Goal: Task Accomplishment & Management: Complete application form

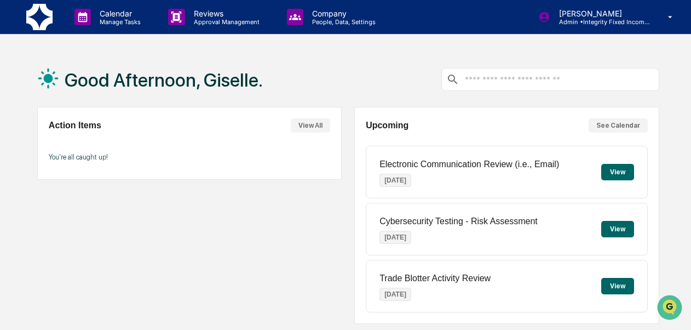
scroll to position [286, 0]
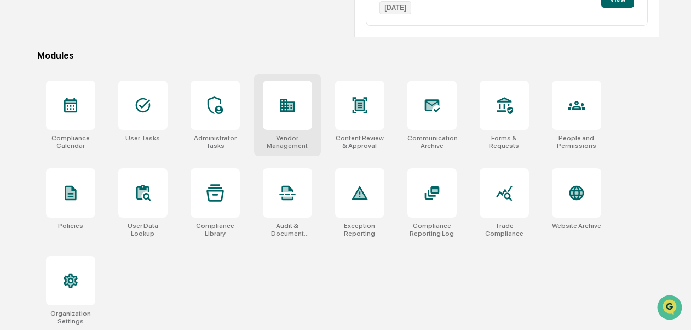
click at [292, 138] on div "Vendor Management" at bounding box center [287, 141] width 49 height 15
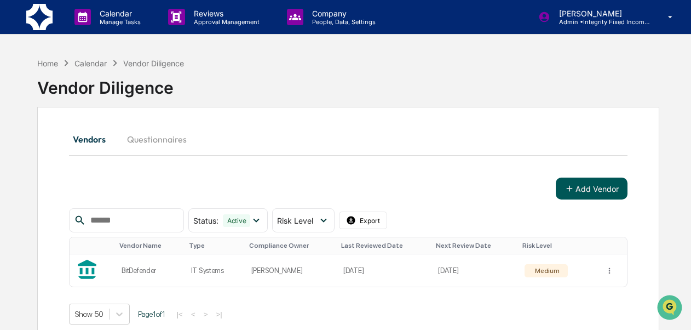
click at [590, 185] on button "Add Vendor" at bounding box center [592, 188] width 72 height 22
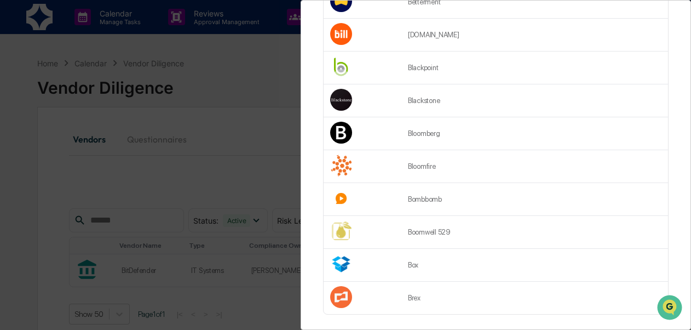
scroll to position [1504, 0]
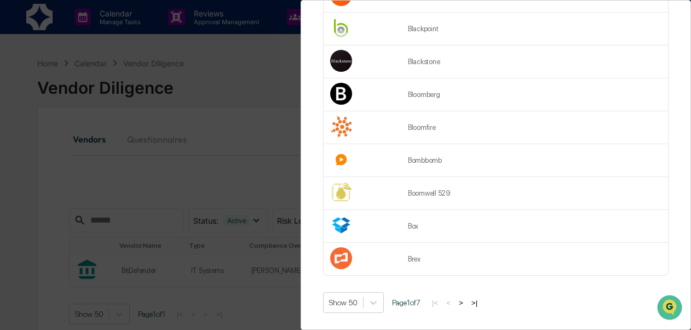
click at [464, 298] on button ">" at bounding box center [460, 302] width 11 height 9
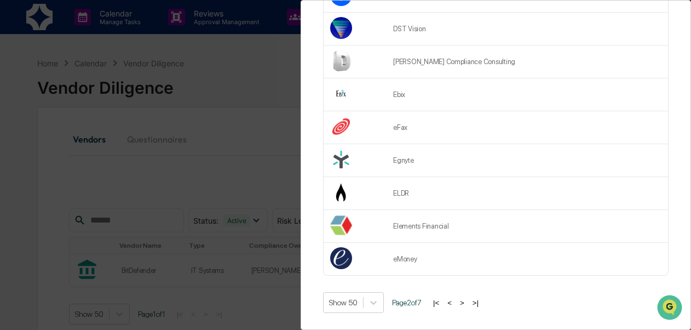
scroll to position [0, 0]
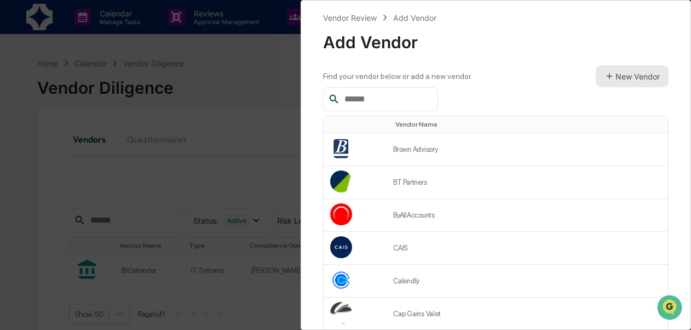
click at [611, 76] on button "New Vendor" at bounding box center [632, 76] width 73 height 22
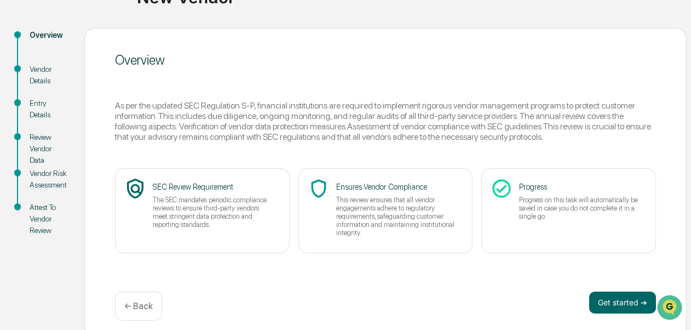
scroll to position [112, 0]
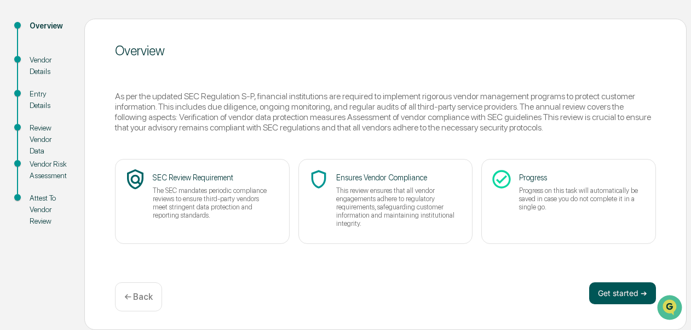
click at [610, 292] on button "Get started ➔" at bounding box center [622, 293] width 67 height 22
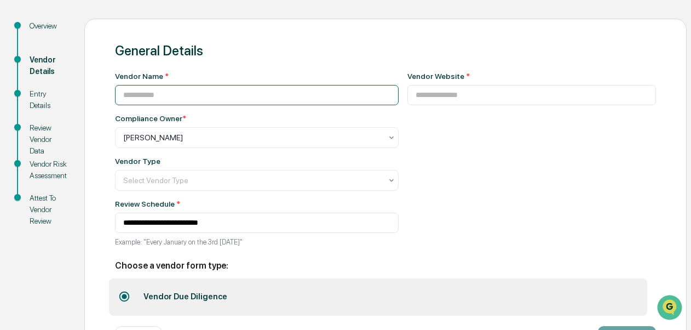
click at [262, 95] on input at bounding box center [257, 95] width 284 height 20
paste input "**********"
type input "**********"
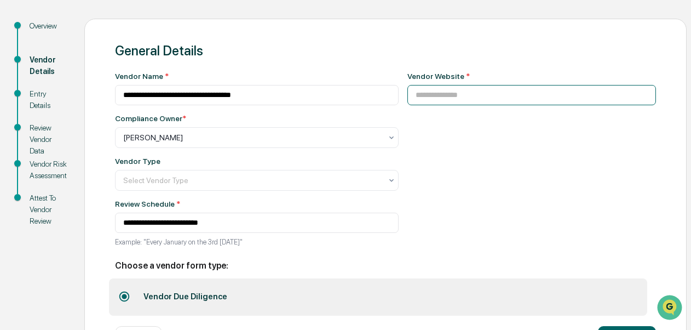
click at [437, 103] on input at bounding box center [531, 95] width 249 height 20
click at [470, 96] on input at bounding box center [531, 95] width 249 height 20
paste input "**********"
type input "**********"
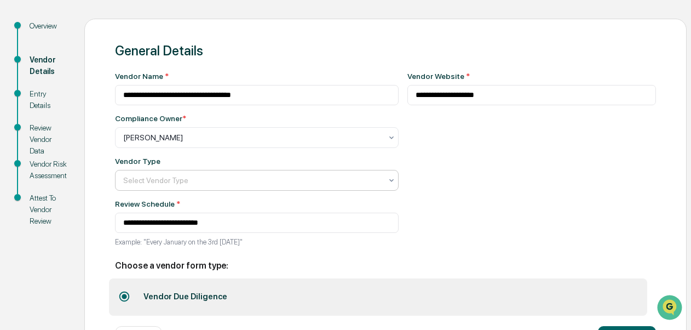
click at [205, 184] on div at bounding box center [252, 180] width 258 height 11
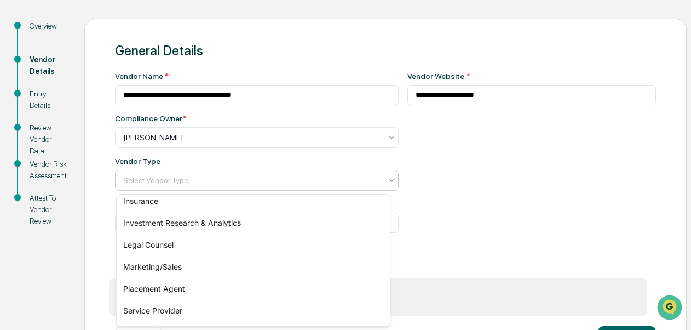
scroll to position [0, 0]
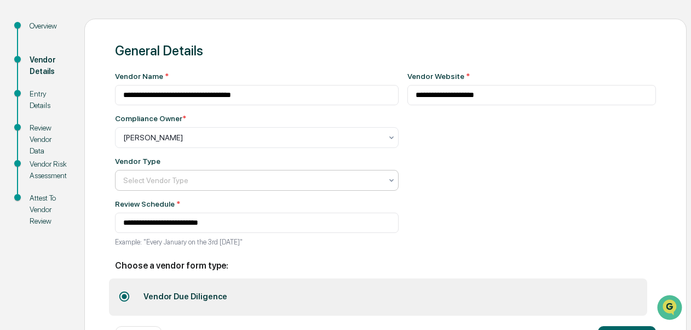
click at [387, 182] on icon at bounding box center [391, 180] width 9 height 9
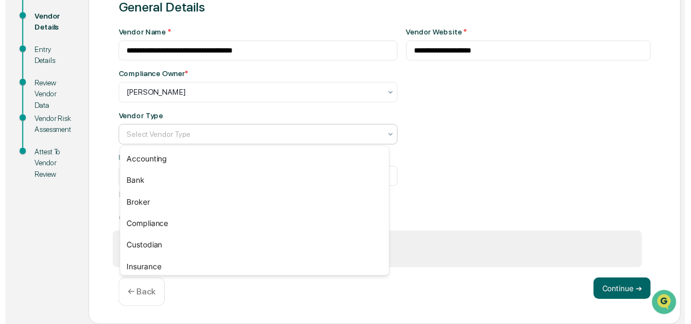
scroll to position [158, 0]
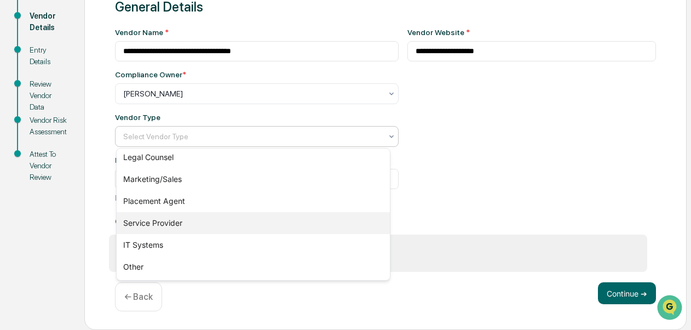
click at [226, 221] on div "Service Provider" at bounding box center [253, 223] width 273 height 22
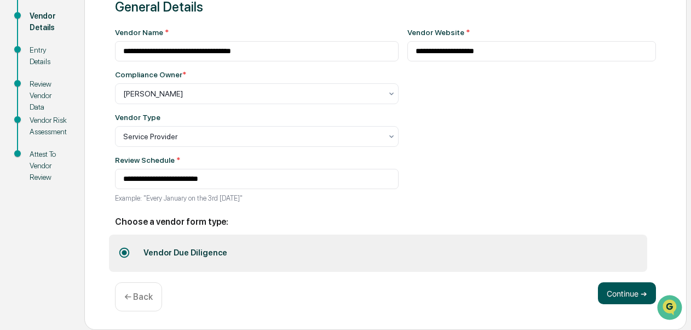
click at [621, 288] on button "Continue ➔" at bounding box center [627, 293] width 58 height 22
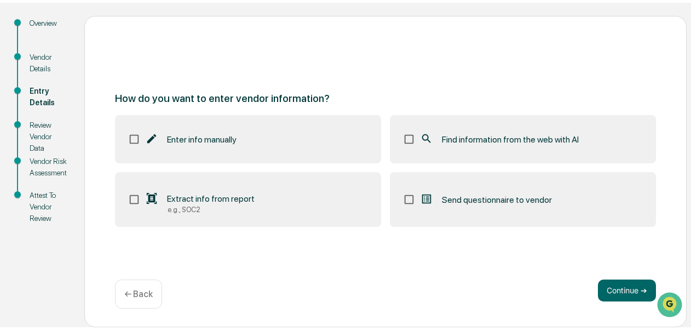
scroll to position [112, 0]
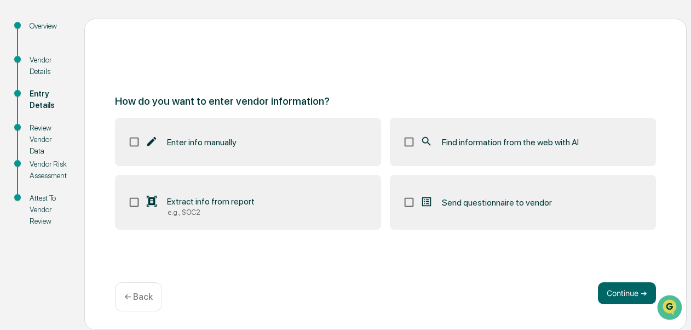
click at [437, 135] on label "Find information from the web with AI" at bounding box center [523, 142] width 266 height 48
click at [630, 296] on button "Continue ➔" at bounding box center [627, 293] width 58 height 22
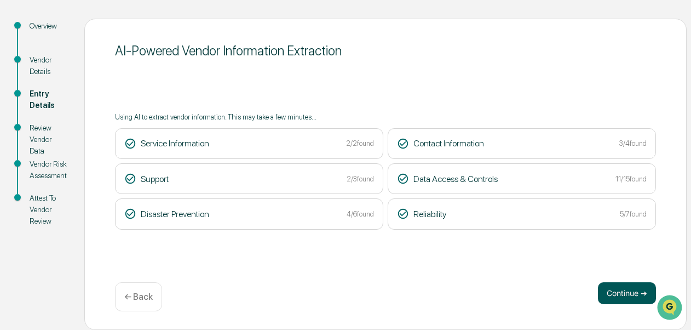
click at [622, 302] on button "Continue ➔" at bounding box center [627, 293] width 58 height 22
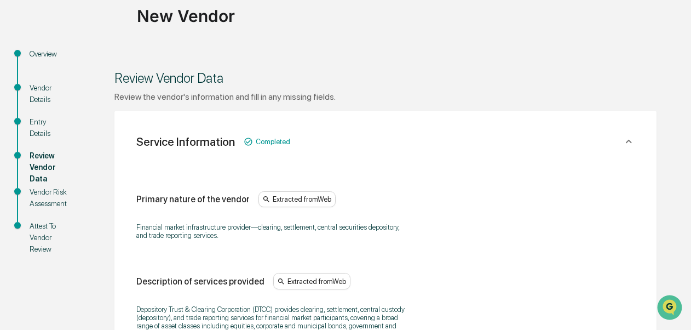
scroll to position [372, 0]
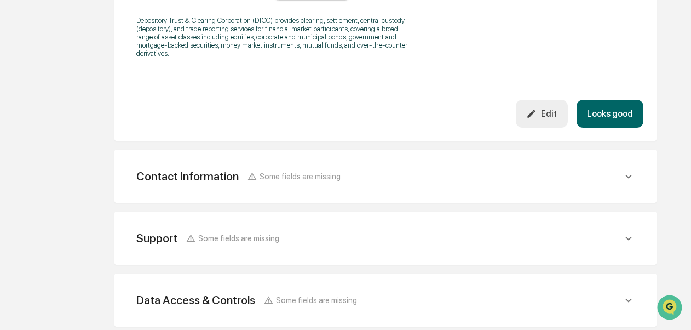
click at [624, 118] on button "Looks good" at bounding box center [609, 114] width 67 height 28
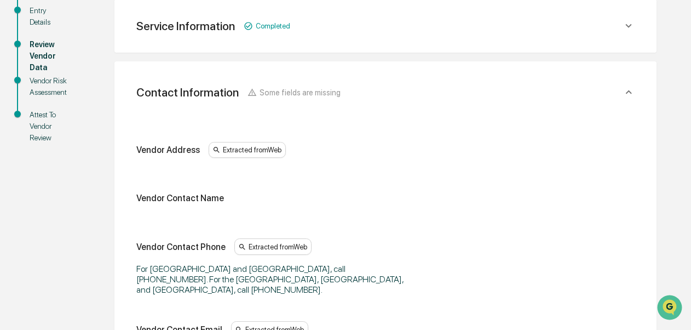
scroll to position [217, 0]
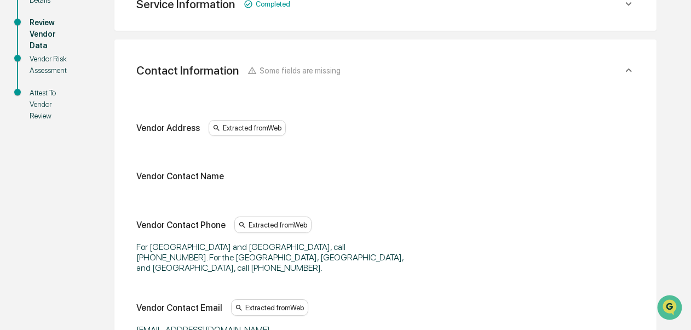
click at [689, 187] on div "Vendor Diligence New Vendor New Vendor Overview Vendor Details Entry Details Re…" at bounding box center [345, 275] width 691 height 881
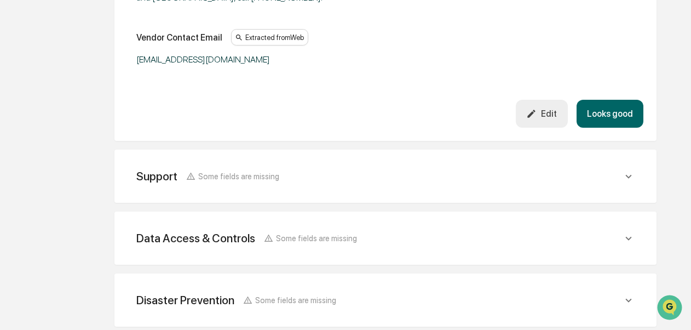
scroll to position [501, 0]
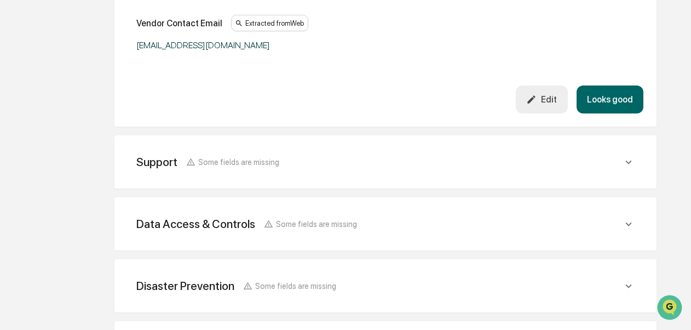
click at [612, 89] on button "Looks good" at bounding box center [609, 99] width 67 height 28
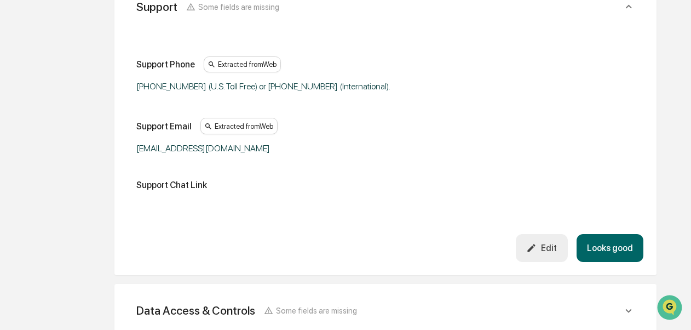
scroll to position [344, 0]
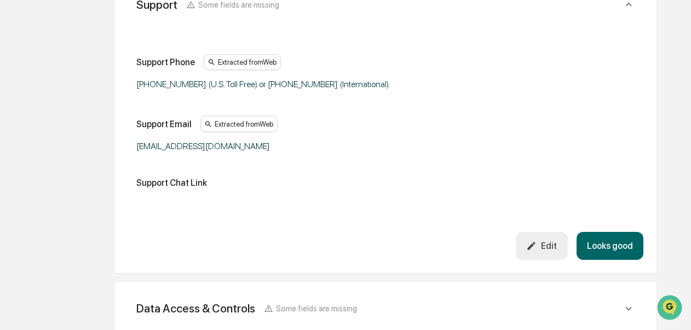
click at [608, 244] on button "Looks good" at bounding box center [609, 246] width 67 height 28
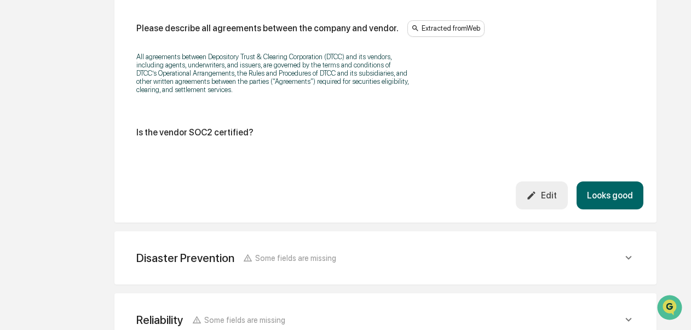
scroll to position [1515, 0]
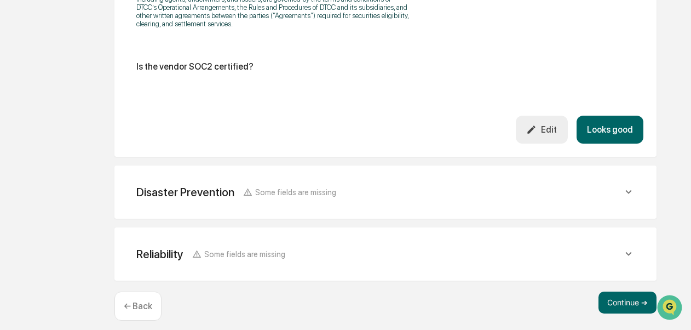
click at [600, 128] on button "Looks good" at bounding box center [609, 130] width 67 height 28
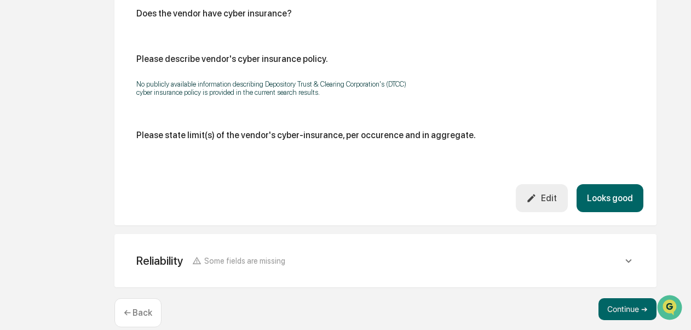
scroll to position [812, 0]
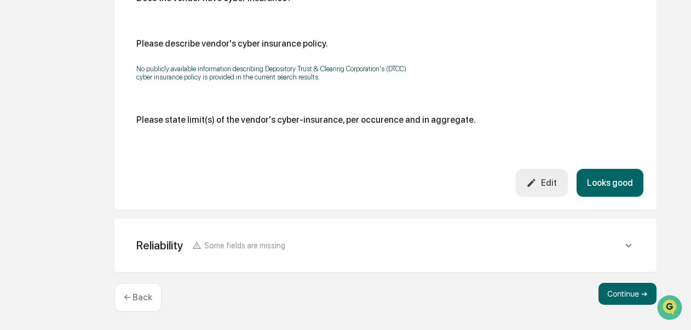
click at [618, 193] on button "Looks good" at bounding box center [609, 183] width 67 height 28
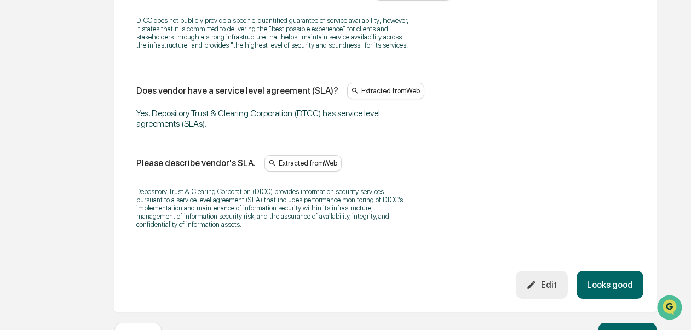
scroll to position [954, 0]
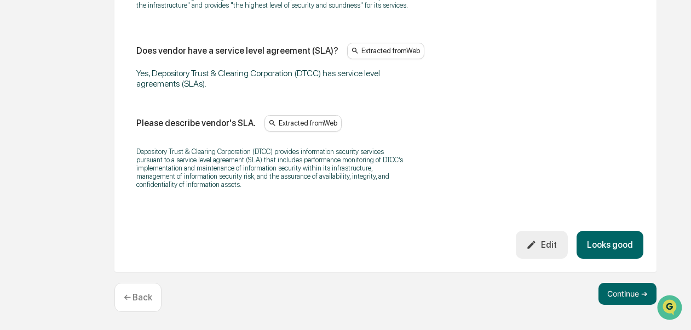
click at [614, 241] on button "Looks good" at bounding box center [609, 244] width 67 height 28
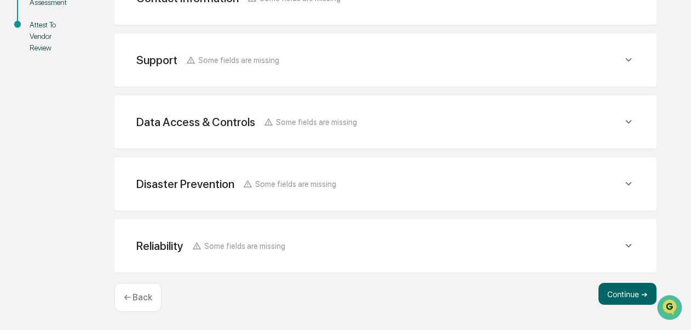
scroll to position [264, 0]
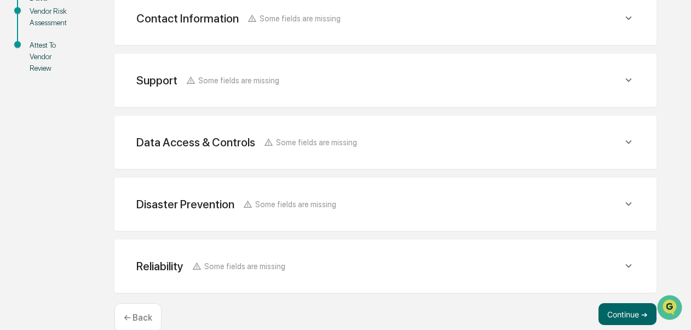
click at [630, 83] on icon at bounding box center [628, 80] width 12 height 12
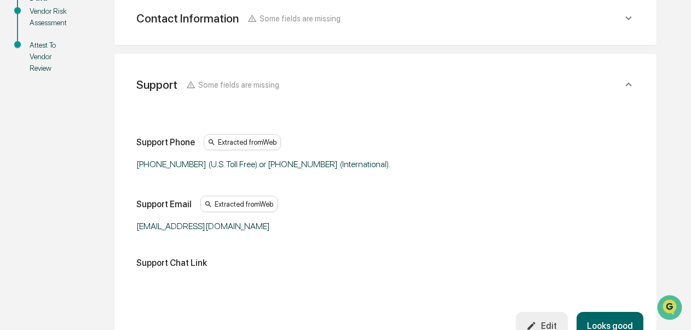
click at [622, 318] on button "Looks good" at bounding box center [609, 325] width 67 height 28
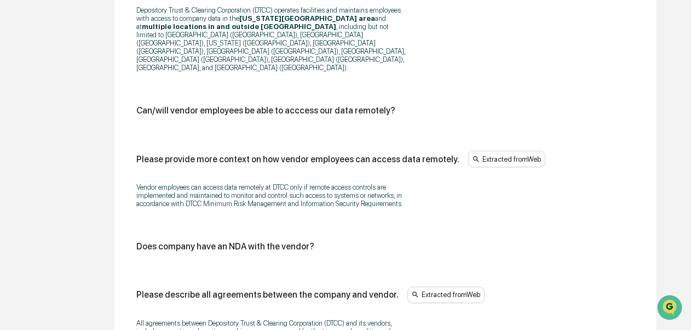
scroll to position [1472, 0]
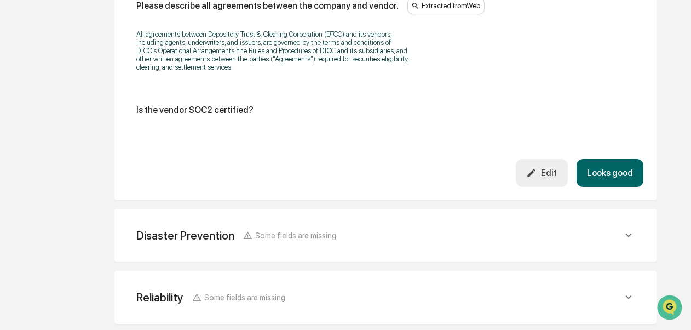
click at [612, 163] on button "Looks good" at bounding box center [609, 173] width 67 height 28
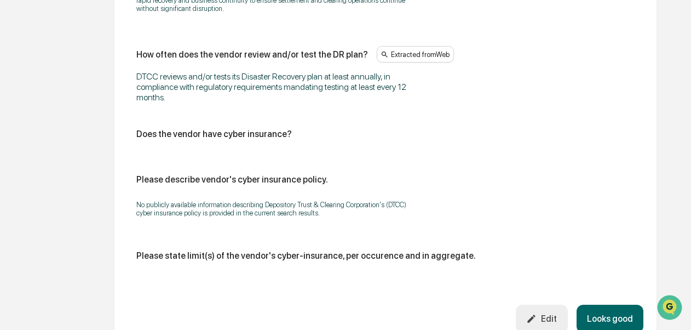
scroll to position [812, 0]
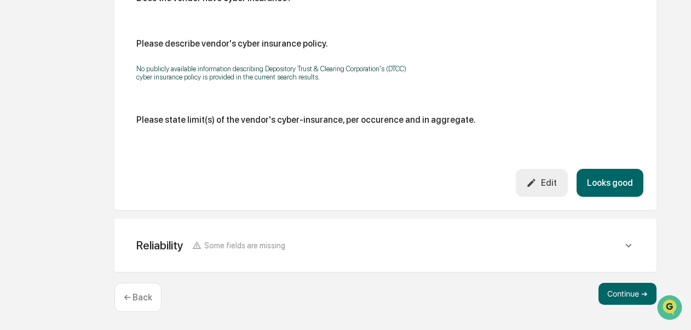
click at [622, 184] on button "Looks good" at bounding box center [609, 183] width 67 height 28
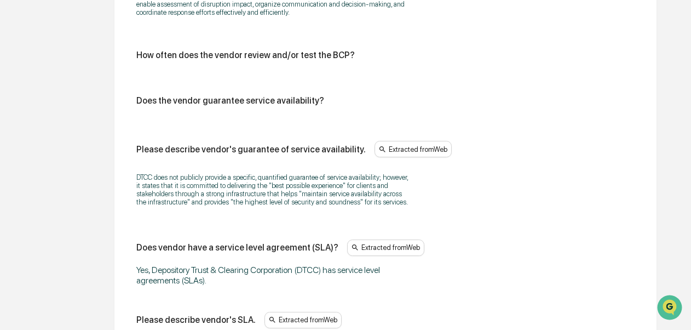
scroll to position [954, 0]
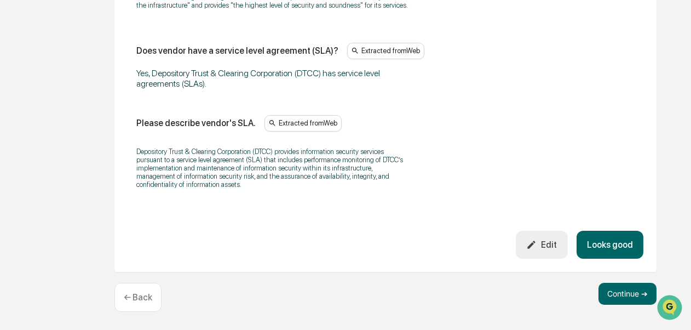
click at [622, 247] on button "Looks good" at bounding box center [609, 244] width 67 height 28
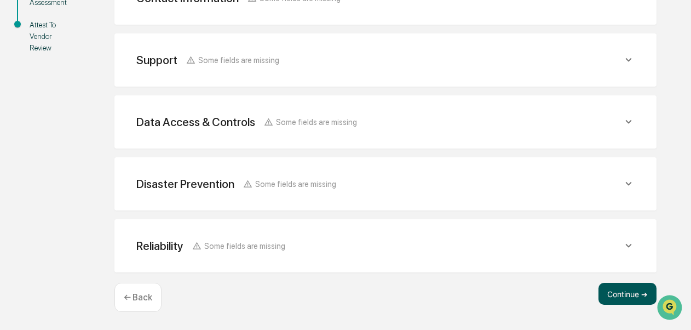
click at [623, 295] on button "Continue ➔" at bounding box center [627, 293] width 58 height 22
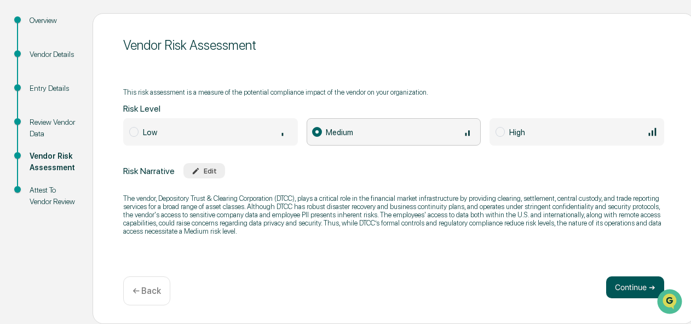
click at [632, 288] on button "Continue ➔" at bounding box center [635, 287] width 58 height 22
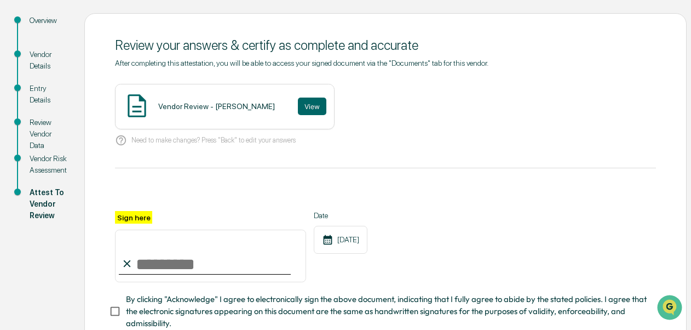
click at [227, 265] on input "Sign here" at bounding box center [210, 255] width 191 height 53
type input "**********"
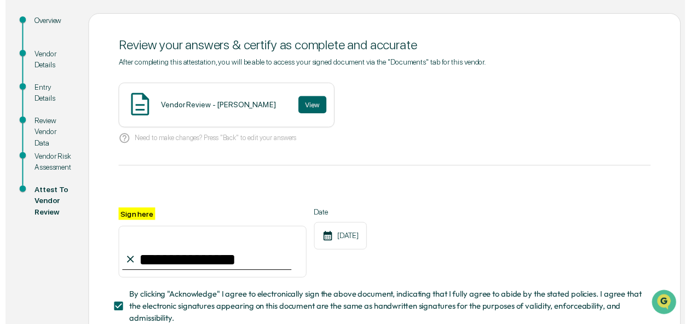
scroll to position [195, 0]
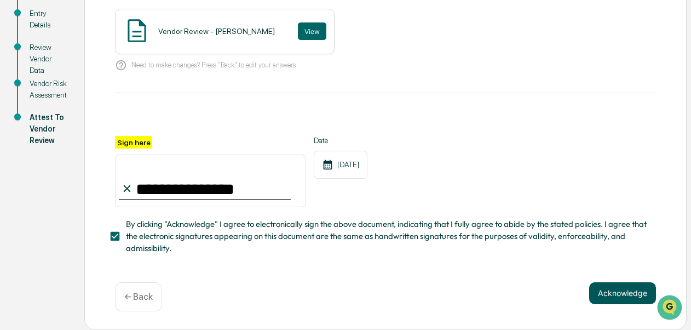
click at [619, 302] on button "Acknowledge" at bounding box center [622, 293] width 67 height 22
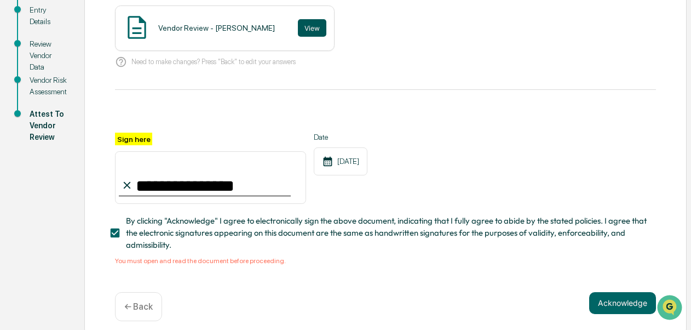
click at [305, 26] on button "View" at bounding box center [312, 28] width 28 height 18
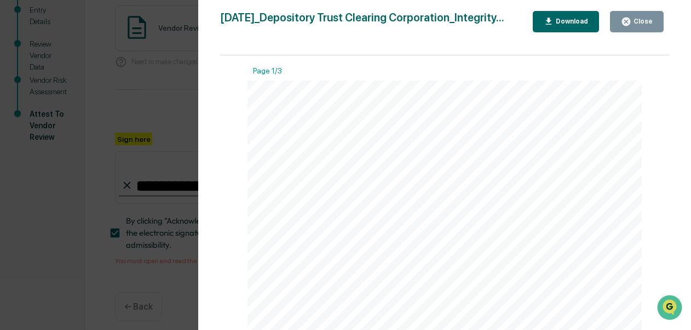
click at [561, 19] on div "Download" at bounding box center [570, 22] width 34 height 8
click at [655, 14] on button "Close" at bounding box center [637, 21] width 54 height 21
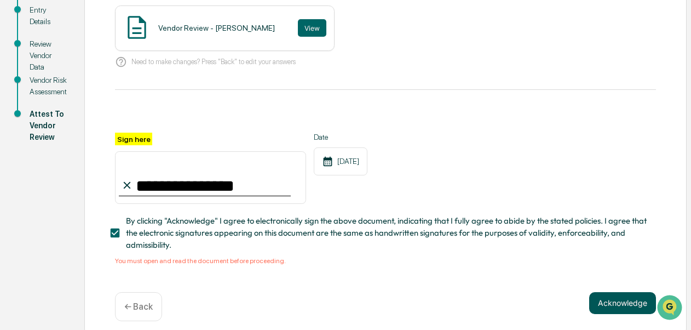
click at [621, 312] on button "Acknowledge" at bounding box center [622, 303] width 67 height 22
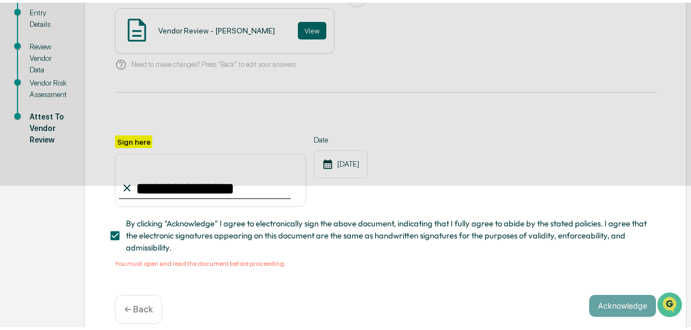
scroll to position [112, 0]
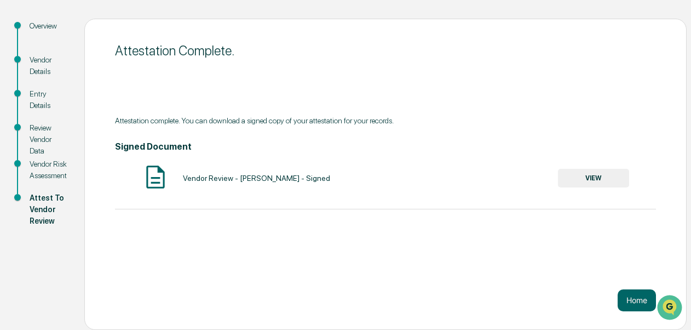
click at [591, 172] on button "VIEW" at bounding box center [593, 178] width 71 height 19
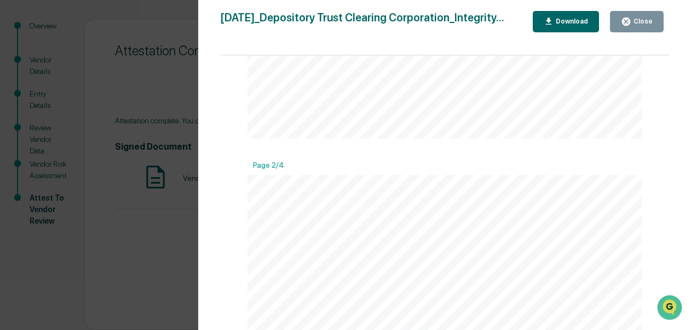
scroll to position [749, 0]
click at [558, 23] on div "Download" at bounding box center [570, 22] width 34 height 8
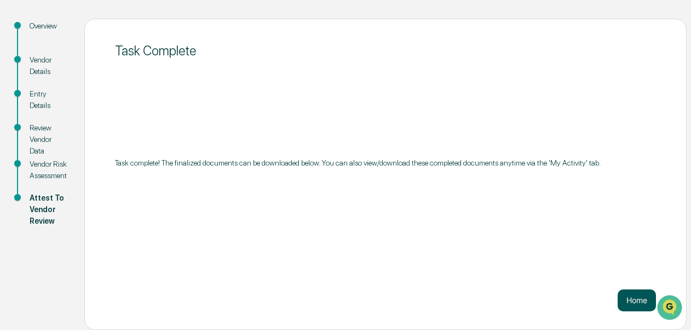
click at [634, 302] on button "Home" at bounding box center [636, 300] width 38 height 22
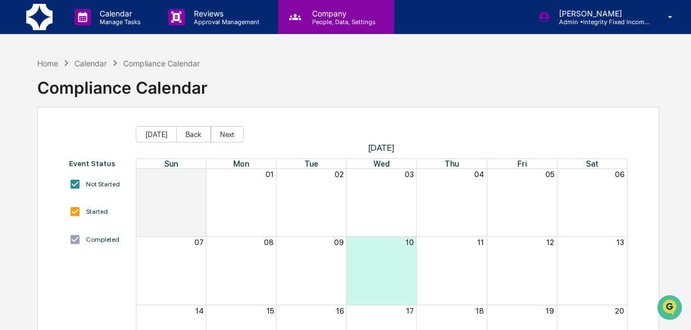
click at [313, 22] on p "People, Data, Settings" at bounding box center [342, 22] width 78 height 8
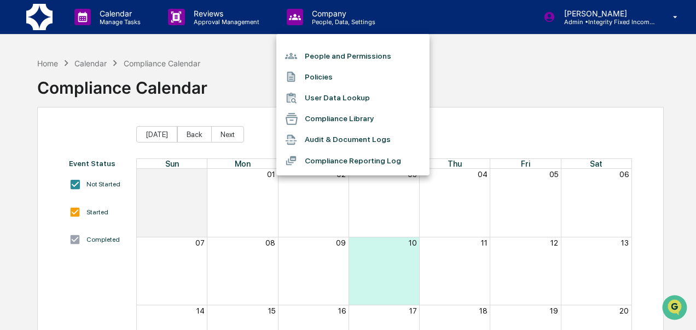
click at [240, 20] on div at bounding box center [348, 165] width 696 height 330
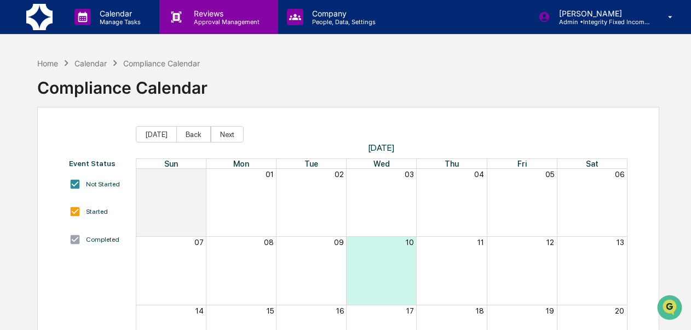
click at [222, 14] on p "Reviews" at bounding box center [225, 13] width 80 height 9
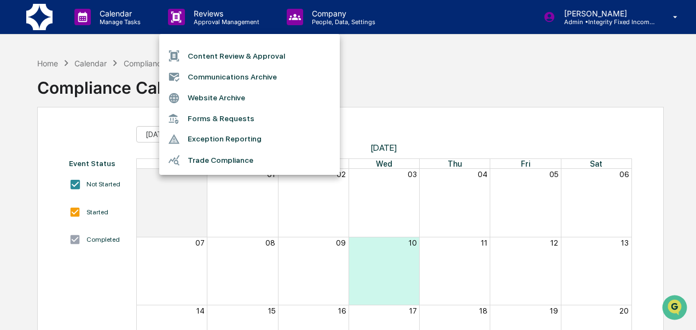
click at [117, 19] on div at bounding box center [348, 165] width 696 height 330
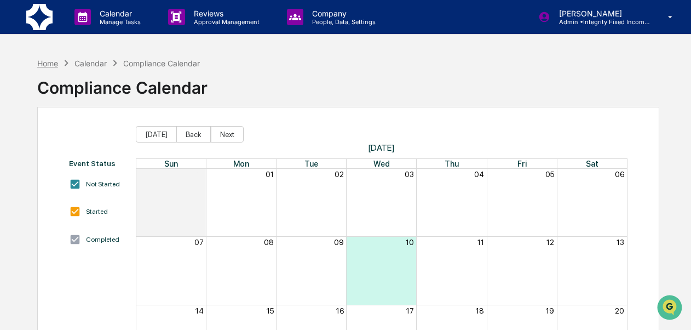
click at [37, 65] on div "Home" at bounding box center [47, 63] width 21 height 9
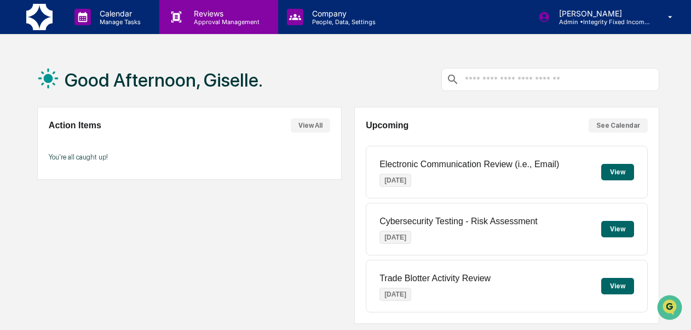
click at [221, 25] on div "Reviews Approval Management" at bounding box center [218, 17] width 118 height 34
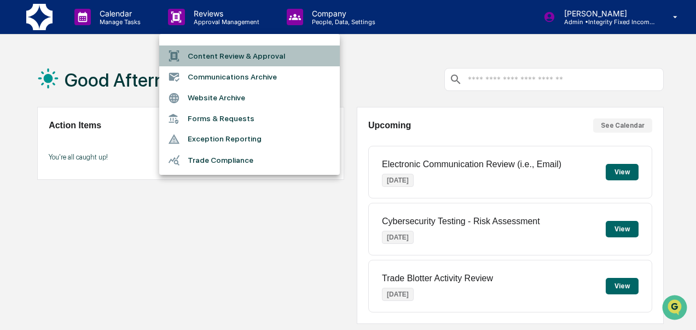
click at [223, 53] on li "Content Review & Approval" at bounding box center [249, 55] width 181 height 21
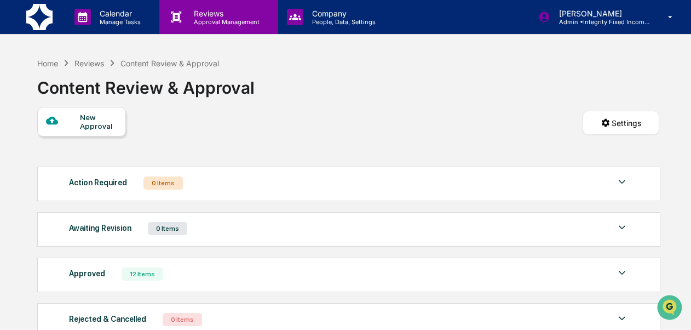
click at [181, 18] on icon at bounding box center [176, 17] width 16 height 16
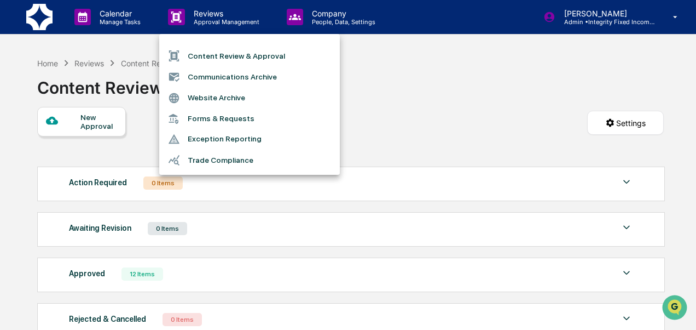
click at [220, 75] on li "Communications Archive" at bounding box center [249, 76] width 181 height 21
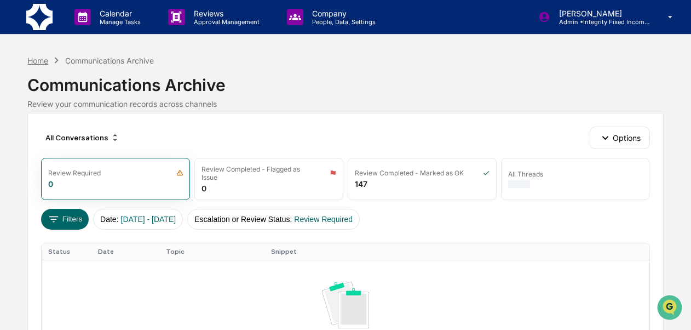
click at [43, 58] on div "Home" at bounding box center [37, 60] width 21 height 9
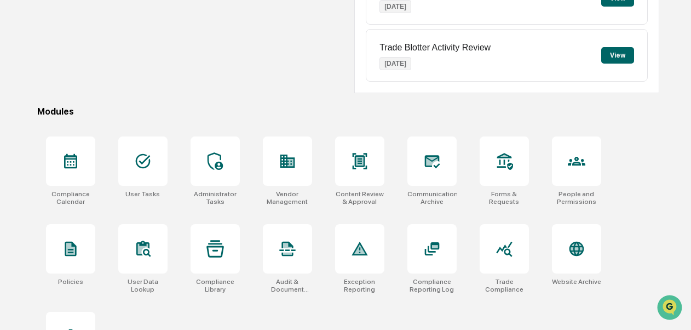
scroll to position [286, 0]
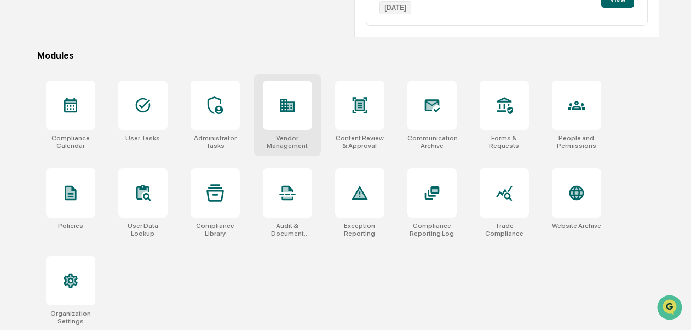
click at [284, 143] on div "Vendor Management" at bounding box center [287, 141] width 49 height 15
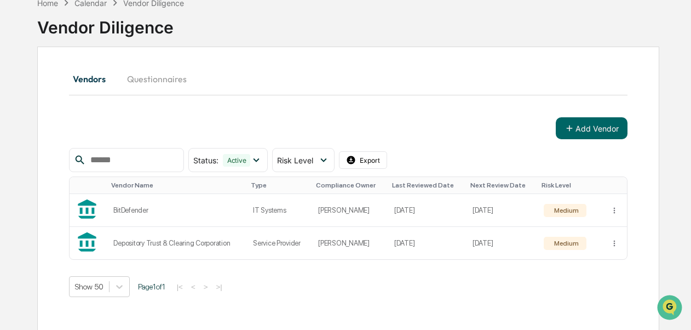
scroll to position [89, 0]
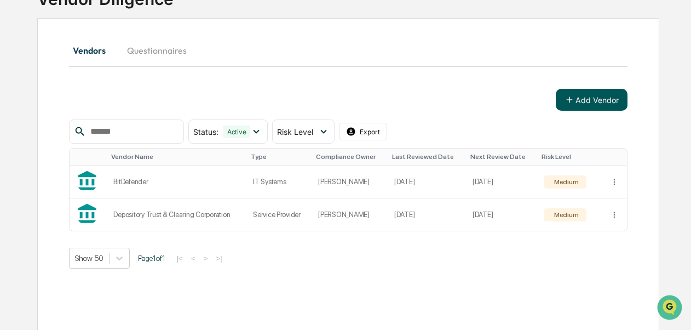
click at [577, 95] on button "Add Vendor" at bounding box center [592, 100] width 72 height 22
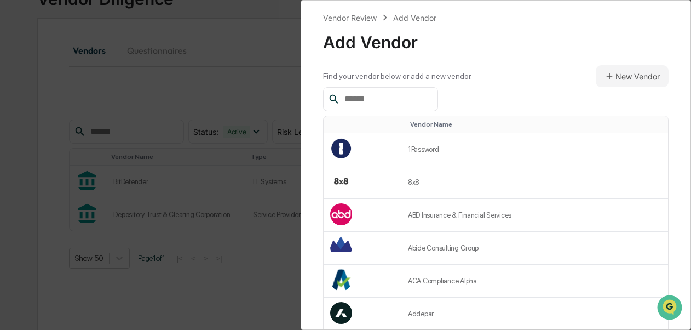
click at [433, 100] on input "text" at bounding box center [386, 99] width 93 height 14
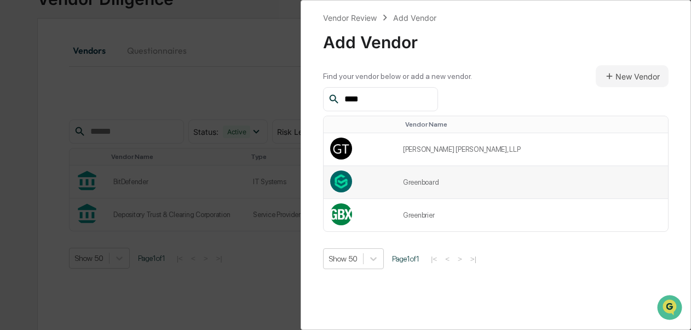
type input "****"
click at [438, 188] on td "Greenboard" at bounding box center [532, 182] width 272 height 33
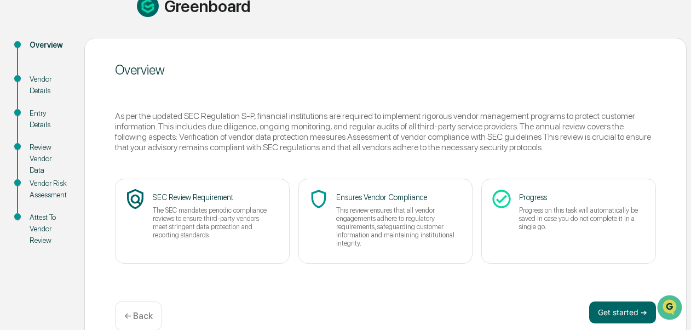
scroll to position [123, 0]
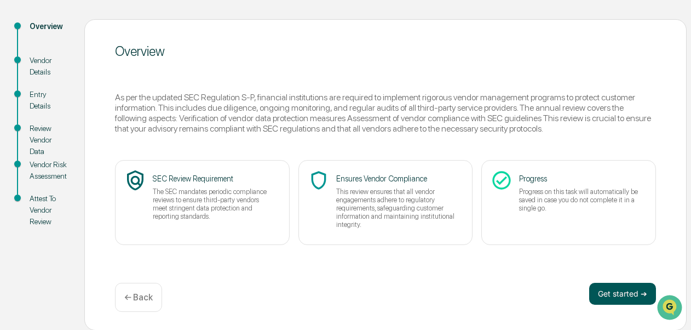
click at [621, 298] on button "Get started ➔" at bounding box center [622, 293] width 67 height 22
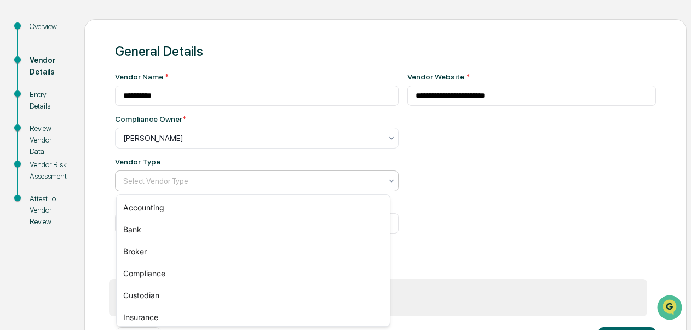
click at [362, 180] on div at bounding box center [252, 180] width 258 height 11
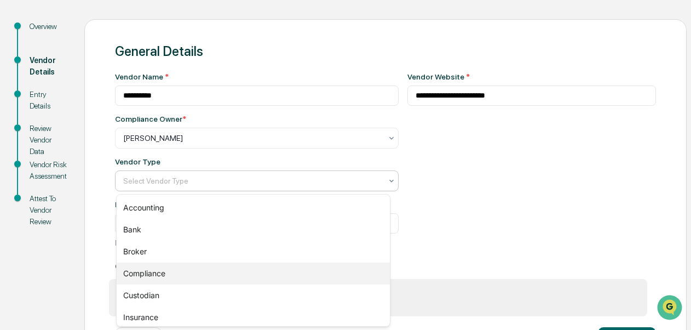
click at [273, 266] on div "Compliance" at bounding box center [253, 273] width 273 height 22
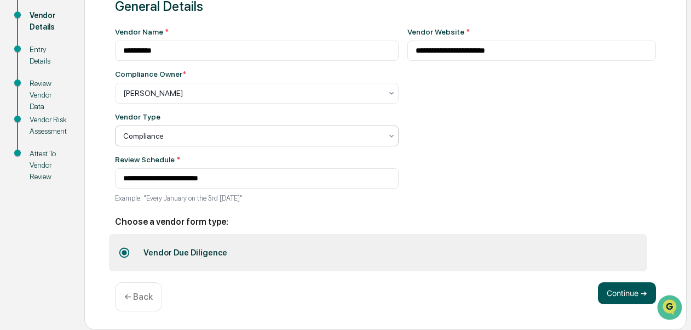
click at [620, 294] on button "Continue ➔" at bounding box center [627, 293] width 58 height 22
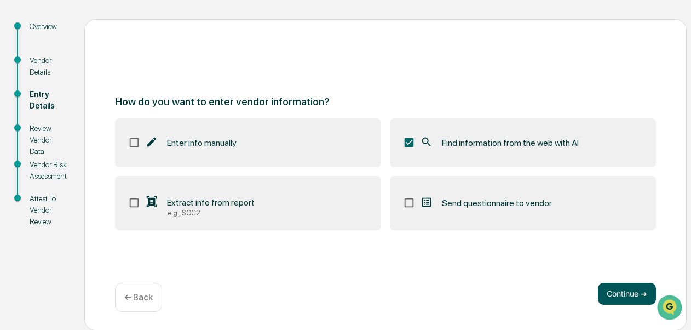
click at [626, 291] on button "Continue ➔" at bounding box center [627, 293] width 58 height 22
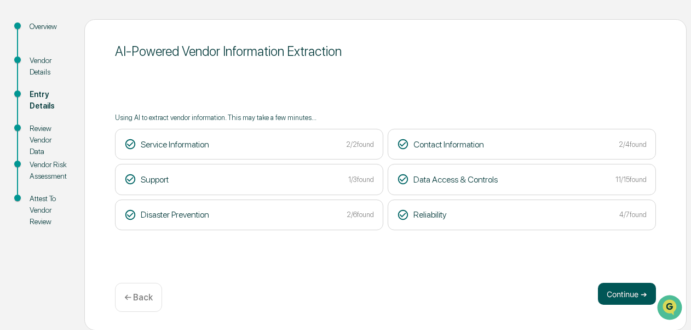
click at [620, 292] on button "Continue ➔" at bounding box center [627, 293] width 58 height 22
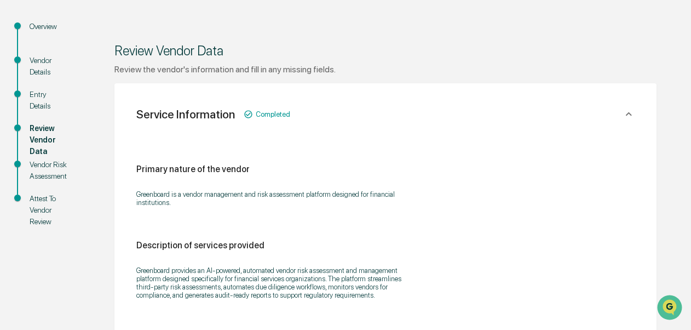
scroll to position [411, 0]
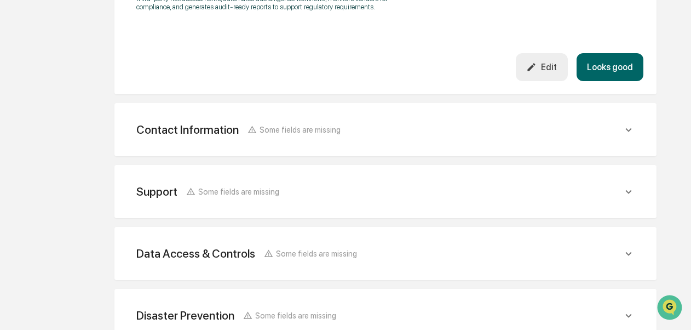
click at [594, 70] on button "Looks good" at bounding box center [609, 67] width 67 height 28
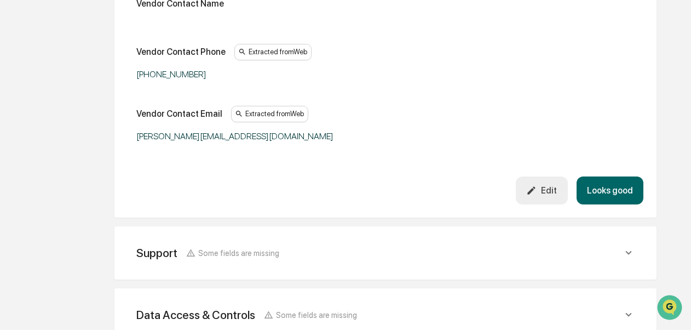
scroll to position [424, 0]
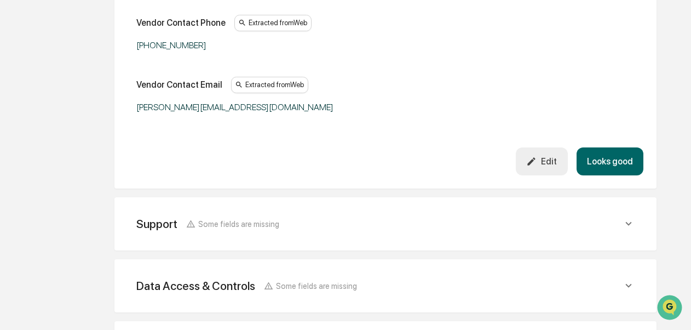
click at [605, 151] on button "Looks good" at bounding box center [609, 161] width 67 height 28
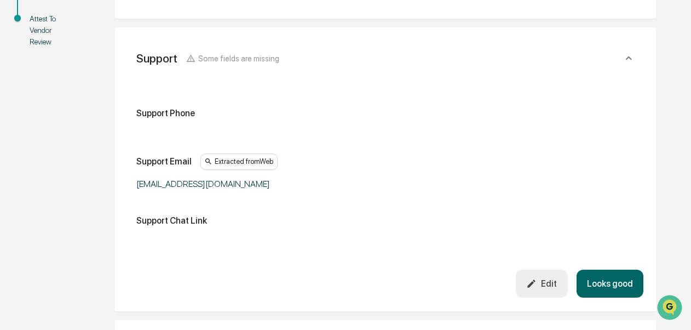
scroll to position [268, 0]
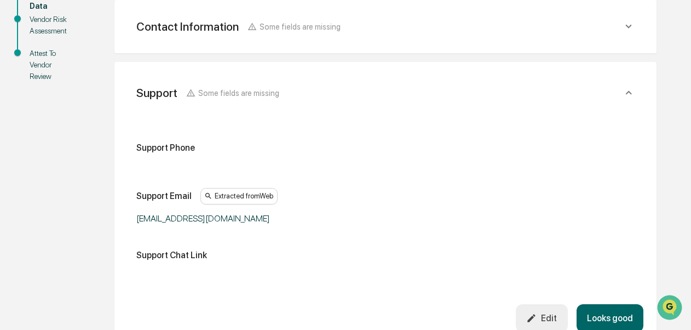
click at [611, 314] on button "Looks good" at bounding box center [609, 318] width 67 height 28
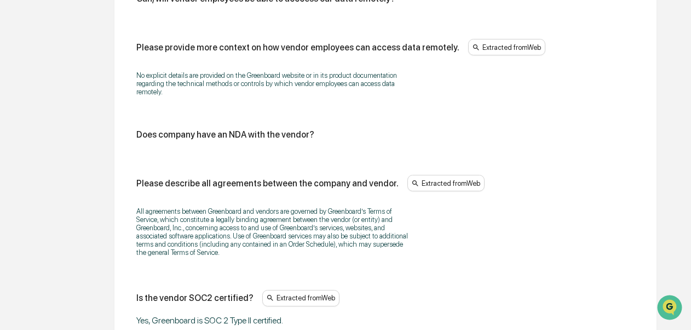
scroll to position [1464, 0]
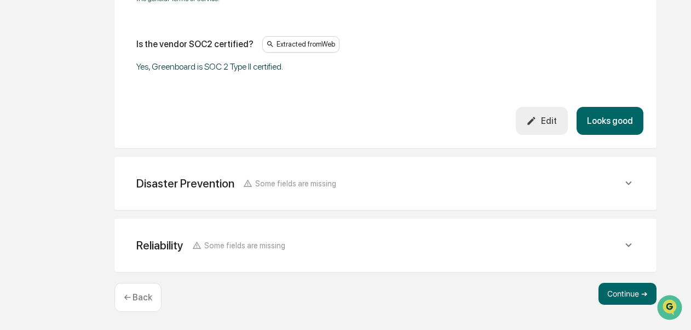
click at [625, 120] on button "Looks good" at bounding box center [609, 121] width 67 height 28
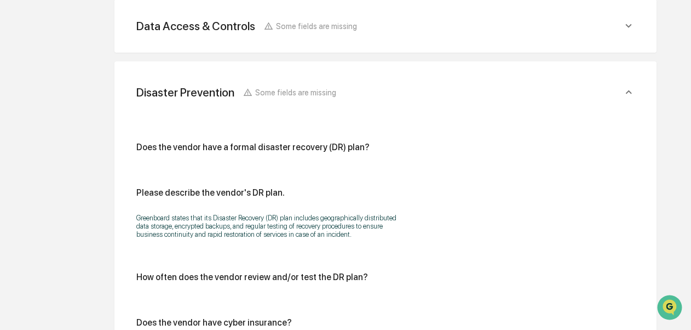
scroll to position [680, 0]
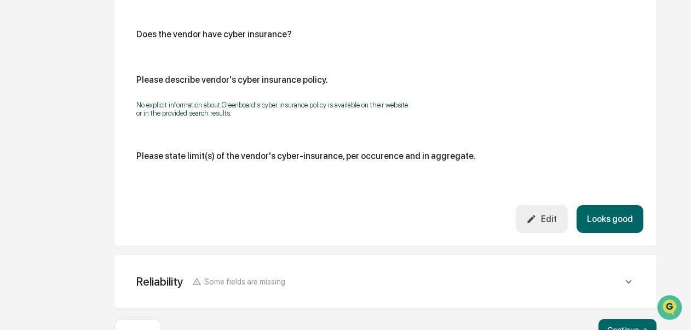
click at [632, 225] on button "Looks good" at bounding box center [609, 219] width 67 height 28
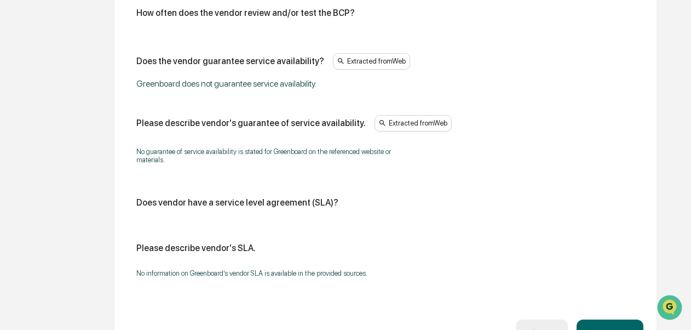
scroll to position [837, 0]
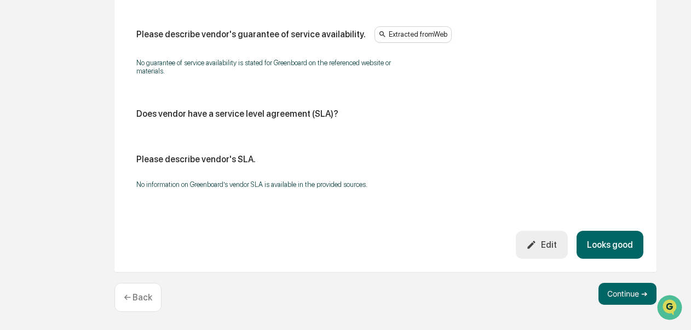
click at [599, 245] on button "Looks good" at bounding box center [609, 244] width 67 height 28
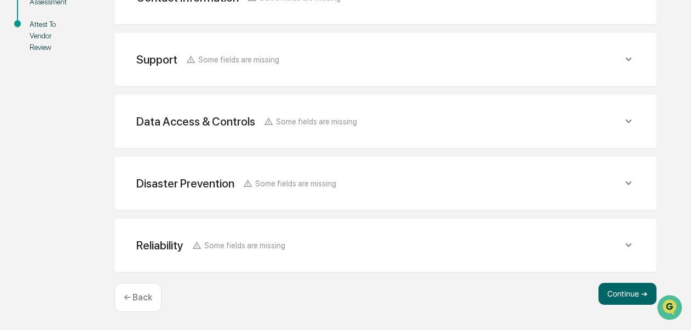
scroll to position [297, 0]
click at [616, 284] on button "Continue ➔" at bounding box center [627, 293] width 58 height 22
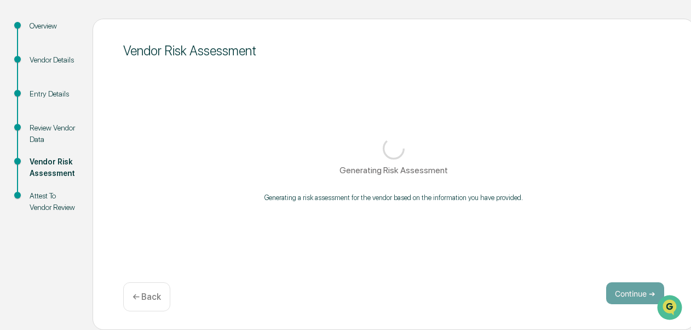
scroll to position [128, 0]
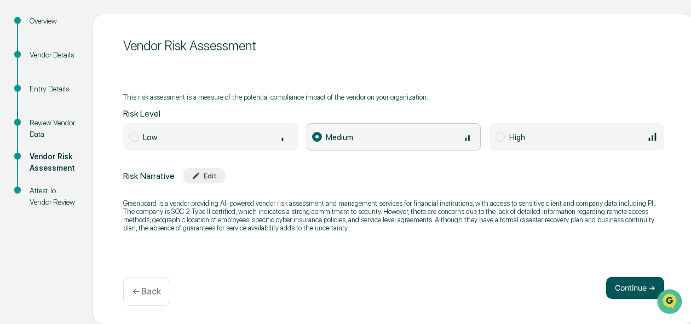
click at [624, 296] on button "Continue ➔" at bounding box center [635, 288] width 58 height 22
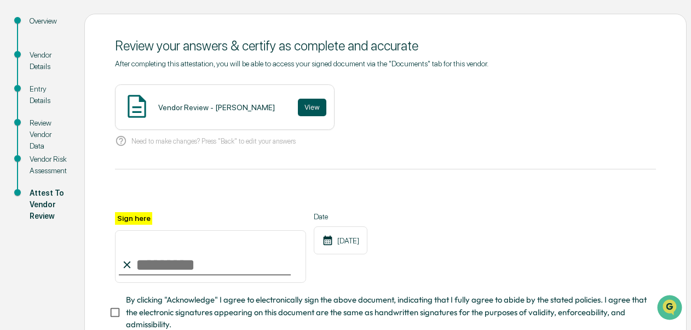
click at [299, 111] on button "View" at bounding box center [312, 108] width 28 height 18
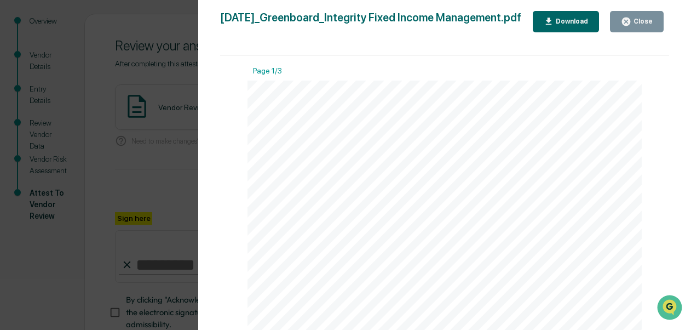
click at [643, 18] on div "Close" at bounding box center [641, 22] width 21 height 8
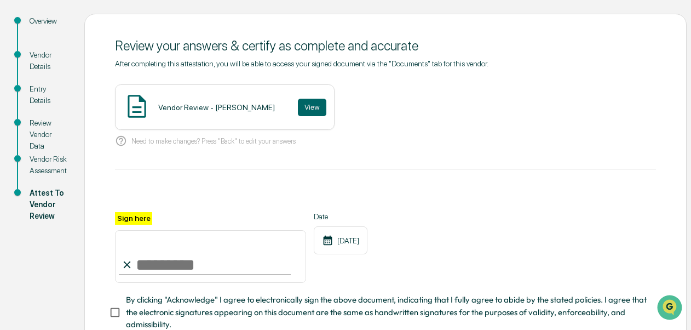
click at [213, 264] on input "Sign here" at bounding box center [210, 256] width 191 height 53
type input "**********"
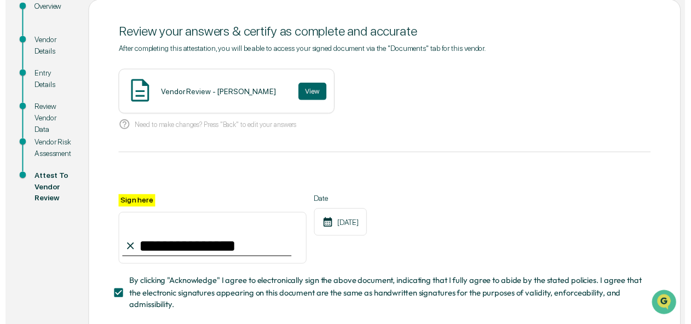
scroll to position [206, 0]
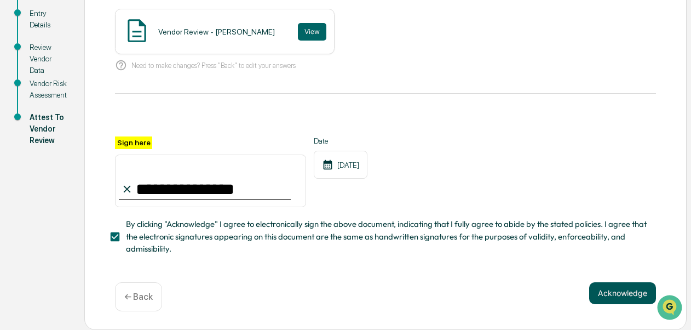
click at [629, 293] on button "Acknowledge" at bounding box center [622, 293] width 67 height 22
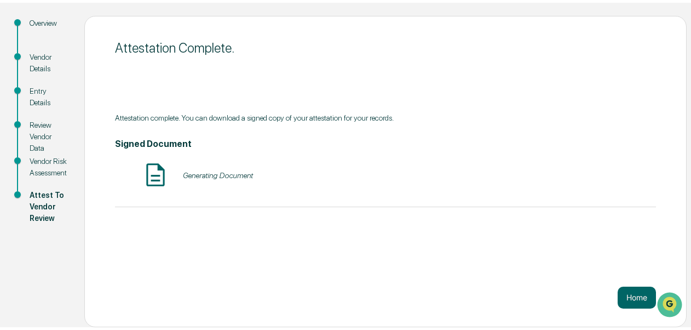
scroll to position [123, 0]
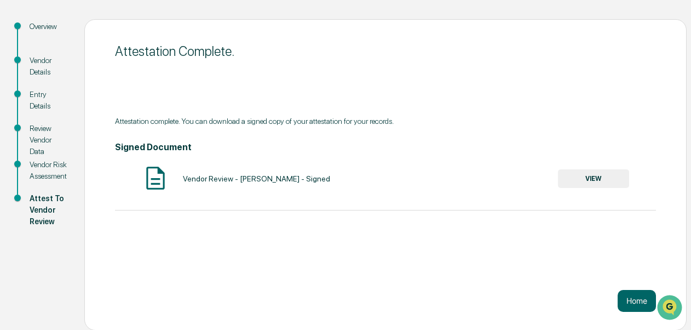
click at [591, 174] on button "VIEW" at bounding box center [593, 178] width 71 height 19
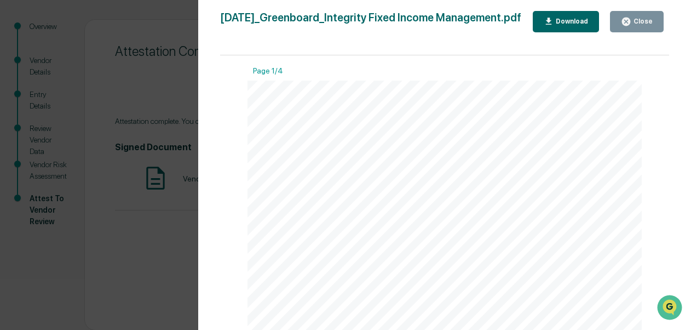
click at [554, 27] on icon "button" at bounding box center [549, 21] width 10 height 10
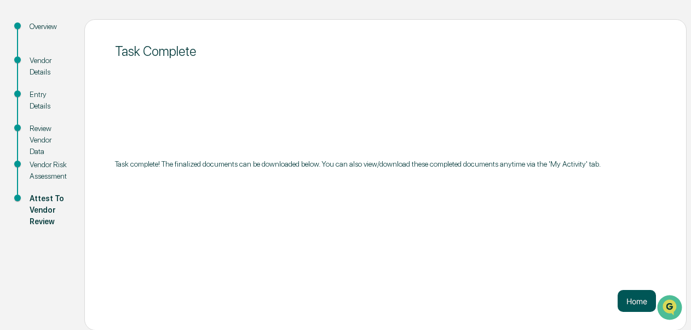
click at [630, 296] on button "Home" at bounding box center [636, 301] width 38 height 22
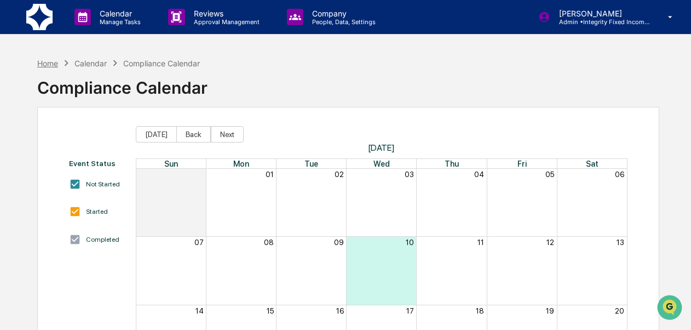
click at [51, 66] on div "Home" at bounding box center [47, 63] width 21 height 9
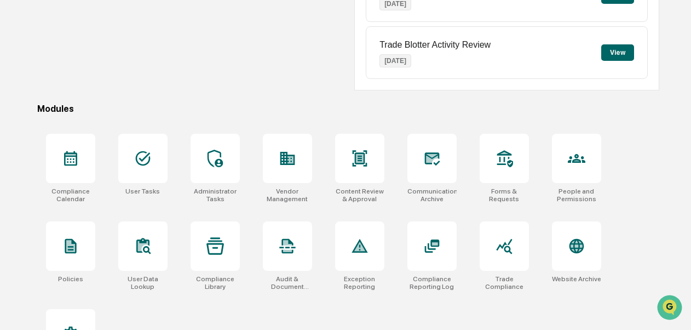
scroll to position [286, 0]
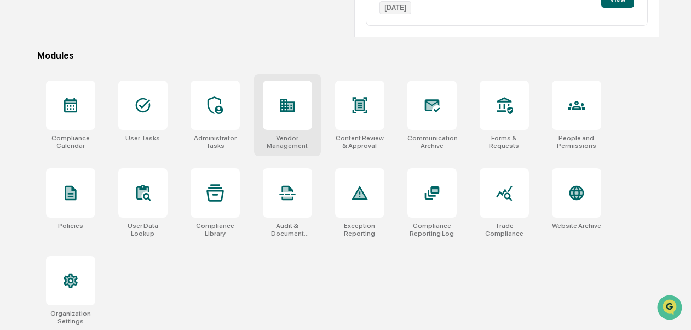
click at [291, 146] on div "Vendor Management" at bounding box center [287, 141] width 49 height 15
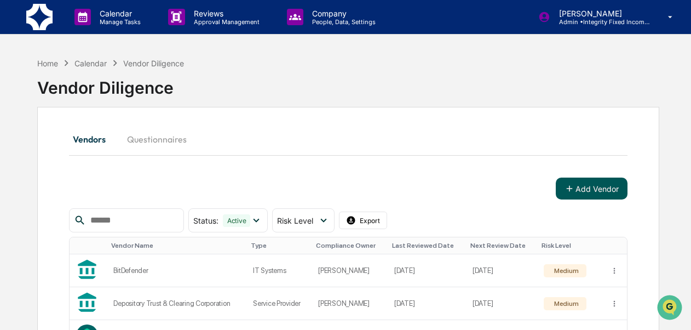
click at [584, 197] on button "Add Vendor" at bounding box center [592, 188] width 72 height 22
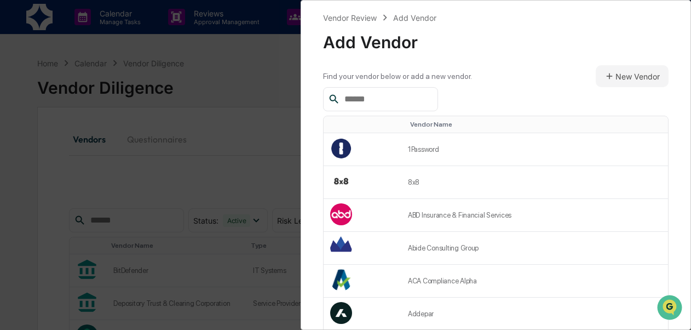
click at [433, 95] on input "text" at bounding box center [386, 99] width 93 height 14
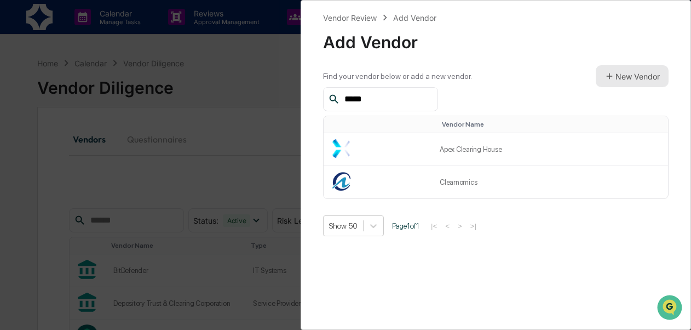
type input "*****"
click at [611, 82] on button "New Vendor" at bounding box center [632, 76] width 73 height 22
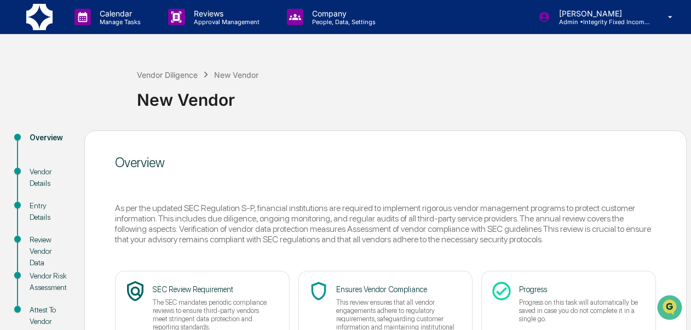
scroll to position [112, 0]
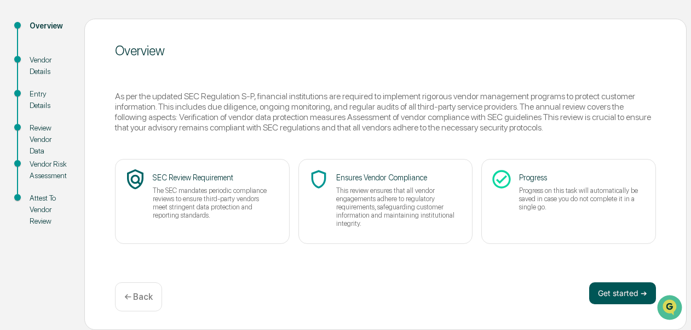
click at [615, 290] on button "Get started ➔" at bounding box center [622, 293] width 67 height 22
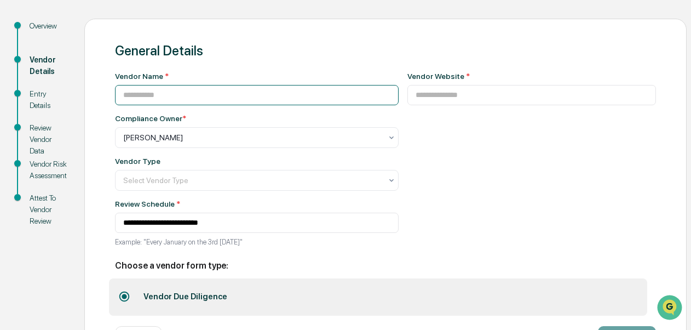
click at [213, 99] on input at bounding box center [257, 95] width 284 height 20
type input "**********"
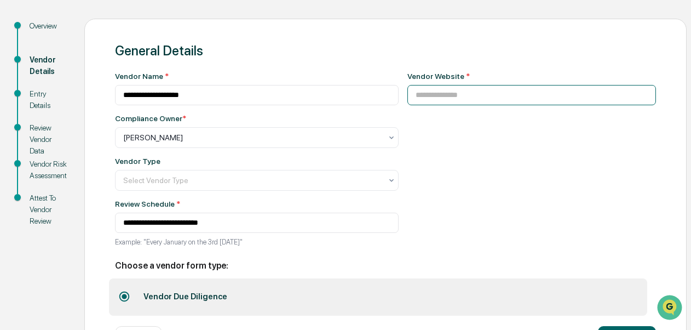
click at [443, 93] on input at bounding box center [531, 95] width 249 height 20
paste input "**********"
type input "**********"
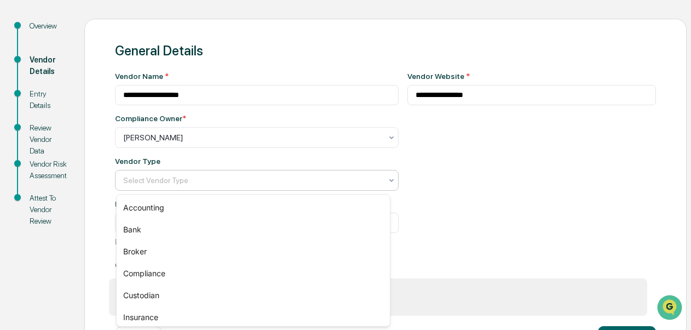
click at [375, 183] on div "Select Vendor Type" at bounding box center [252, 179] width 269 height 15
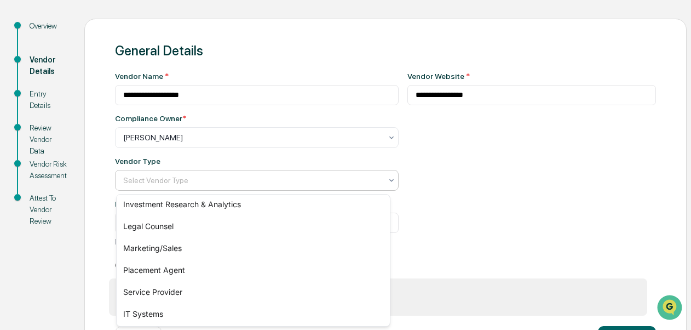
scroll to position [158, 0]
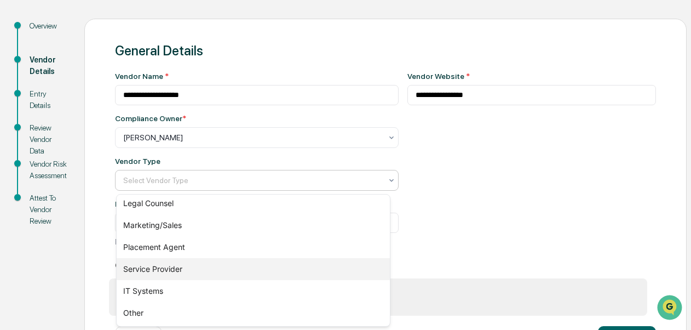
click at [193, 264] on div "Service Provider" at bounding box center [253, 269] width 273 height 22
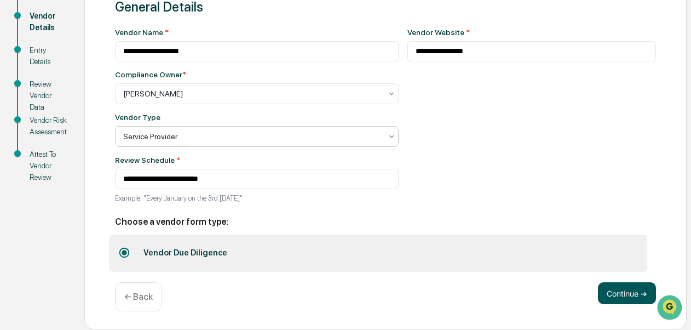
click at [640, 292] on button "Continue ➔" at bounding box center [627, 293] width 58 height 22
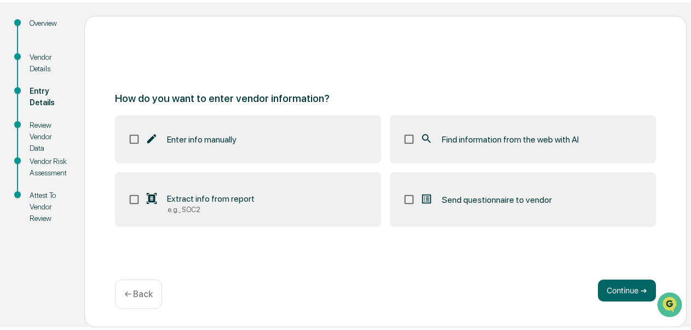
scroll to position [112, 0]
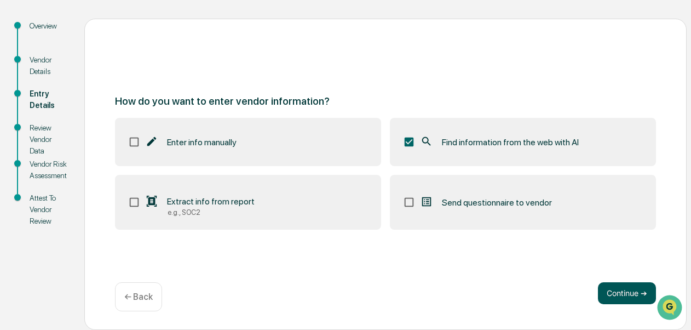
click at [615, 297] on button "Continue ➔" at bounding box center [627, 293] width 58 height 22
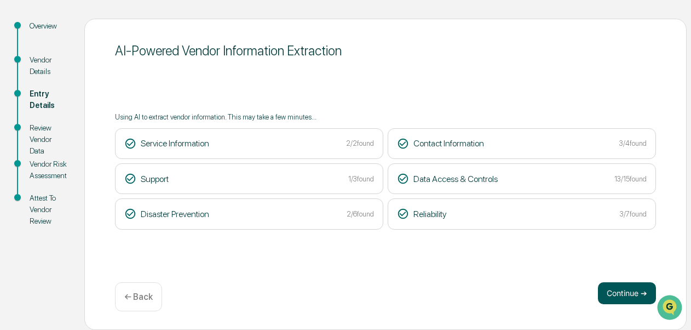
click at [626, 291] on button "Continue ➔" at bounding box center [627, 293] width 58 height 22
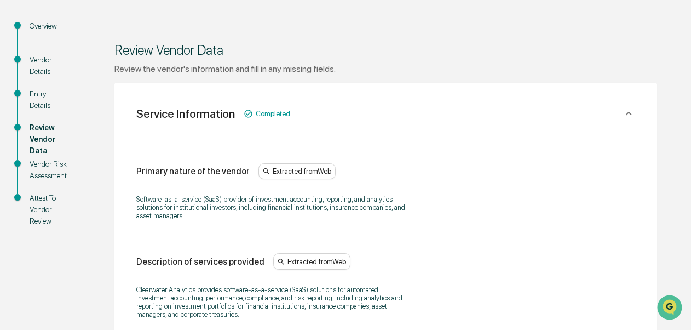
scroll to position [400, 0]
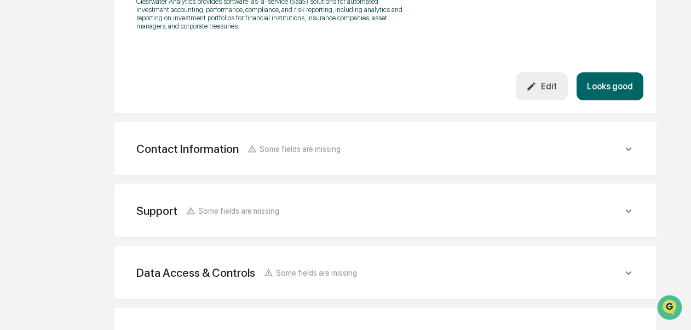
click at [622, 91] on button "Looks good" at bounding box center [609, 86] width 67 height 28
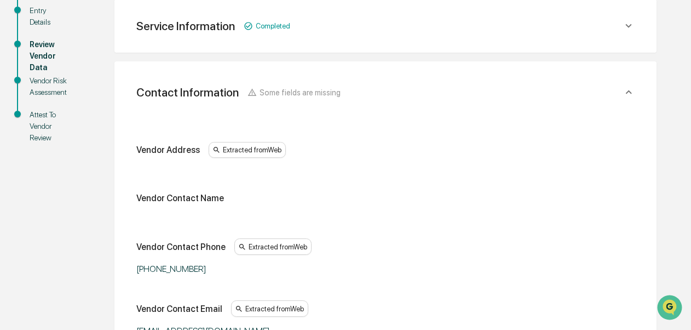
scroll to position [493, 0]
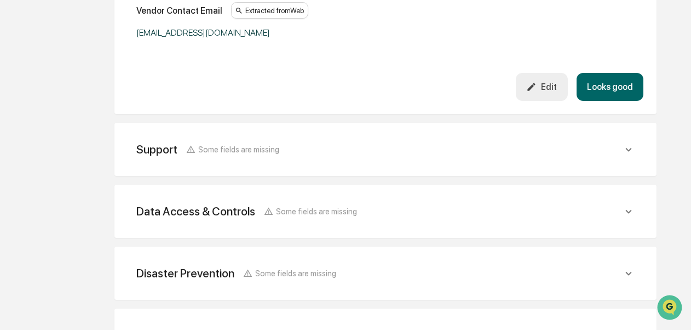
click at [609, 88] on button "Looks good" at bounding box center [609, 87] width 67 height 28
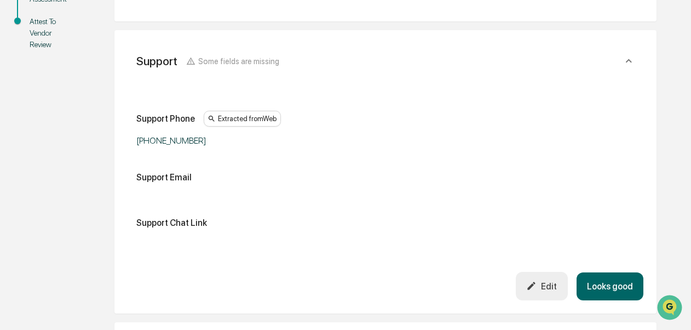
scroll to position [257, 0]
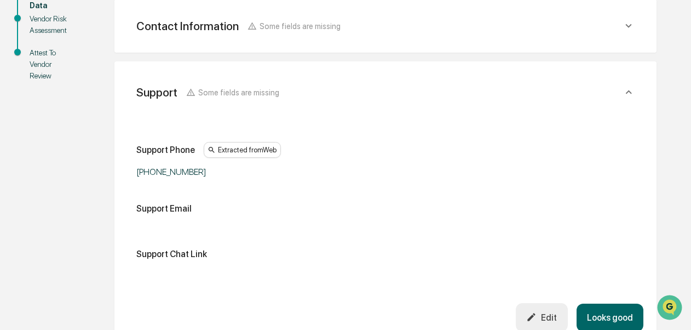
click at [603, 313] on button "Looks good" at bounding box center [609, 317] width 67 height 28
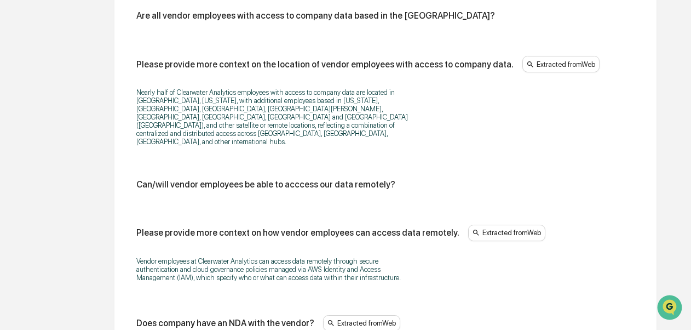
scroll to position [1445, 0]
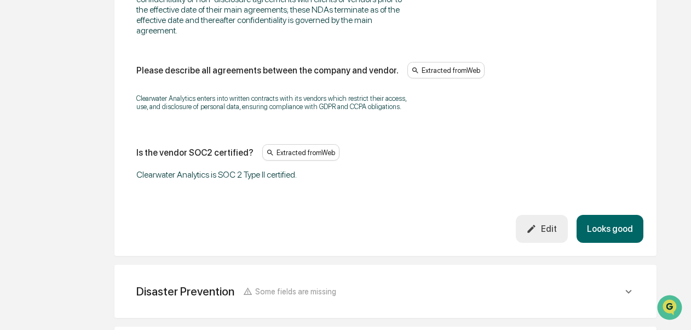
click at [614, 229] on button "Looks good" at bounding box center [609, 229] width 67 height 28
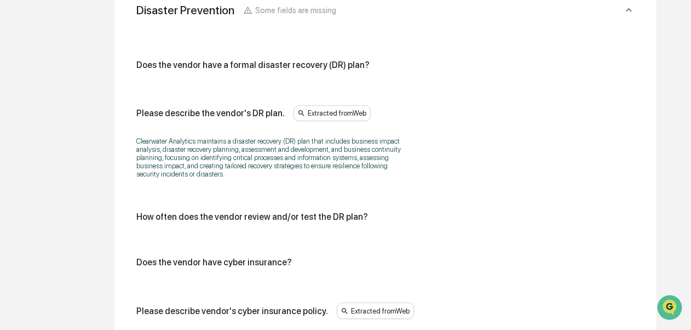
scroll to position [669, 0]
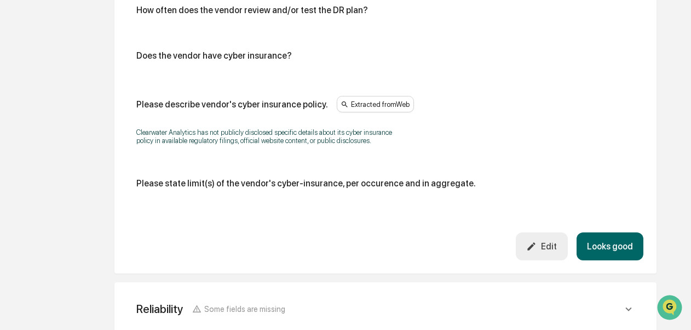
click at [616, 249] on button "Looks good" at bounding box center [609, 246] width 67 height 28
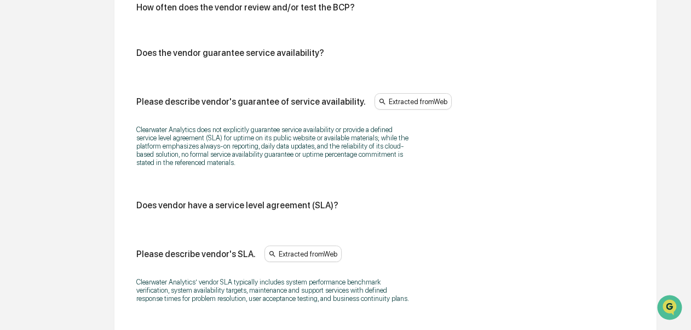
scroll to position [856, 0]
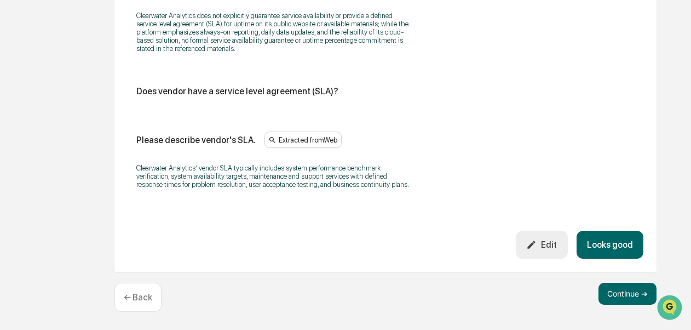
click at [632, 239] on button "Looks good" at bounding box center [609, 244] width 67 height 28
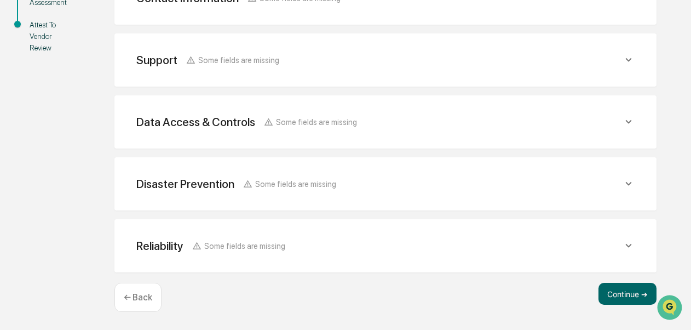
scroll to position [286, 0]
click at [609, 295] on button "Continue ➔" at bounding box center [627, 293] width 58 height 22
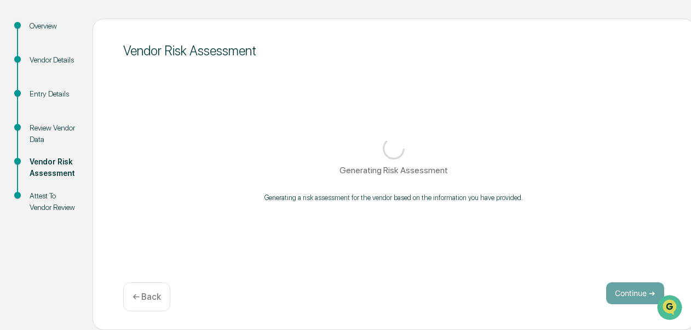
scroll to position [117, 0]
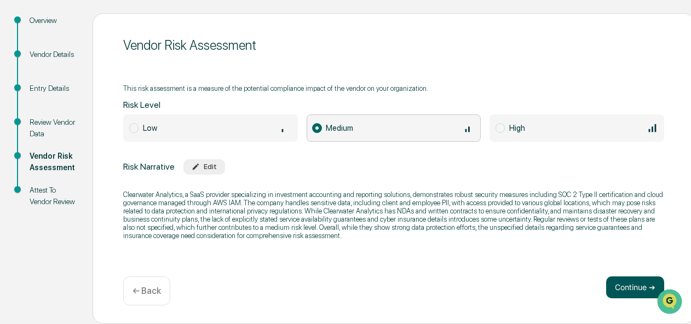
click at [621, 292] on button "Continue ➔" at bounding box center [635, 287] width 58 height 22
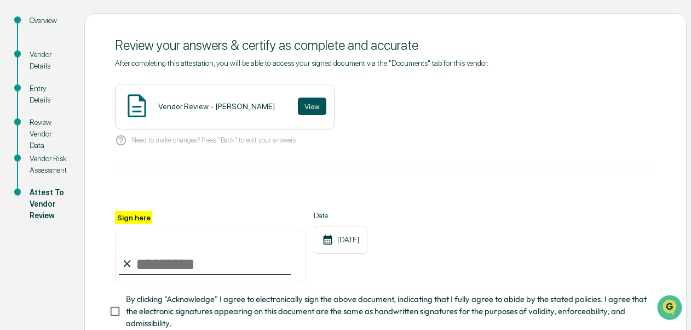
click at [298, 106] on button "View" at bounding box center [312, 106] width 28 height 18
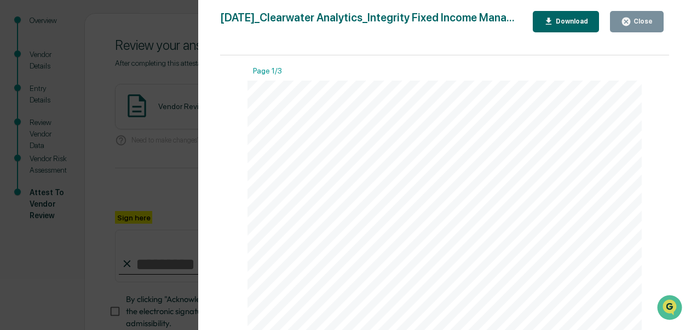
click at [642, 23] on div "Close" at bounding box center [641, 22] width 21 height 8
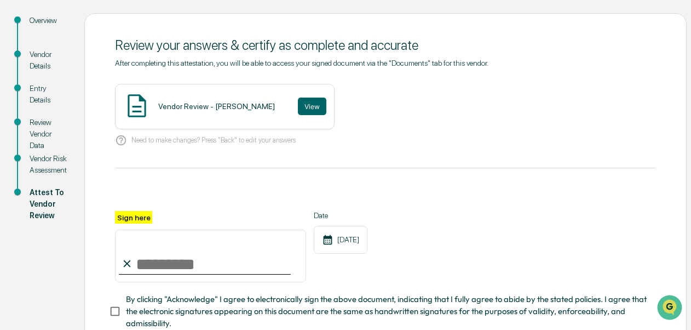
click at [197, 255] on input "Sign here" at bounding box center [210, 255] width 191 height 53
type input "**********"
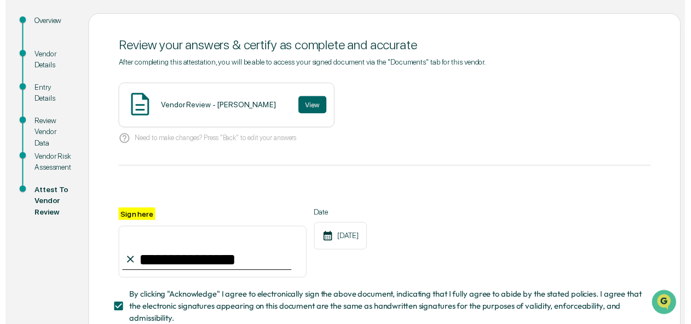
scroll to position [195, 0]
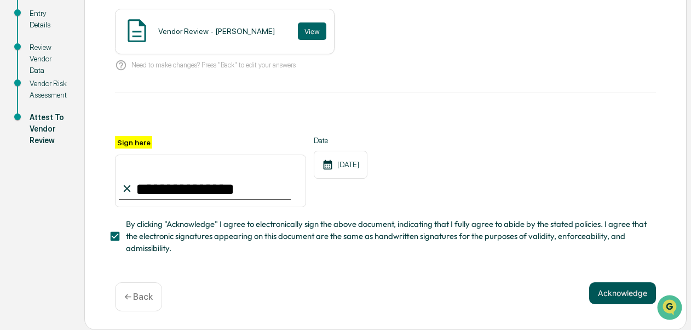
click at [613, 295] on button "Acknowledge" at bounding box center [622, 293] width 67 height 22
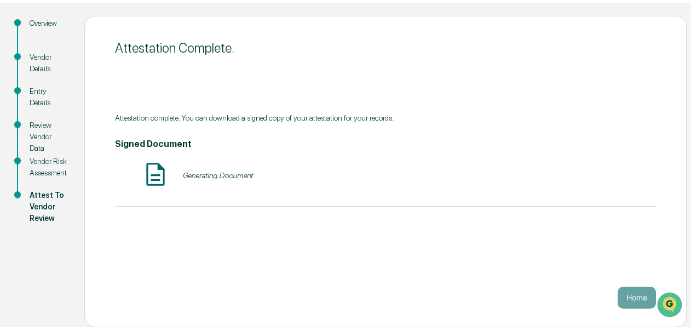
scroll to position [112, 0]
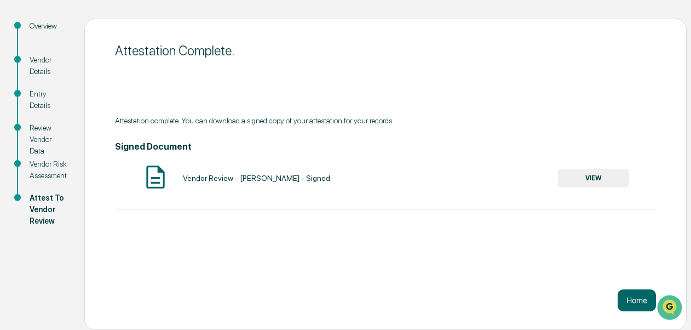
click at [589, 175] on button "VIEW" at bounding box center [593, 178] width 71 height 19
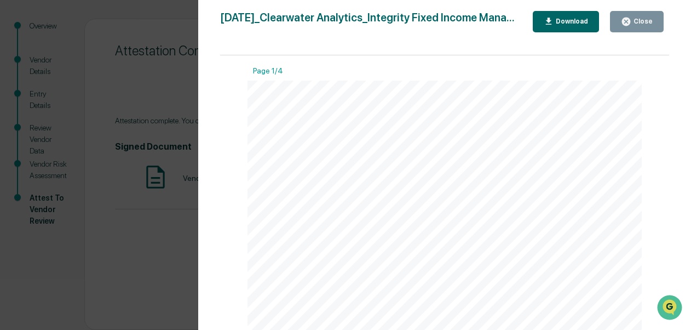
click at [567, 24] on div "Download" at bounding box center [570, 22] width 34 height 8
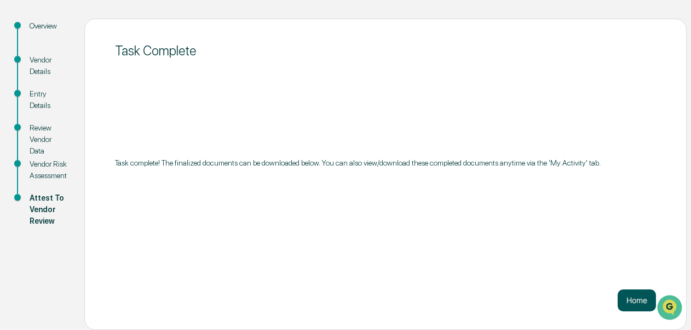
click at [629, 301] on button "Home" at bounding box center [636, 300] width 38 height 22
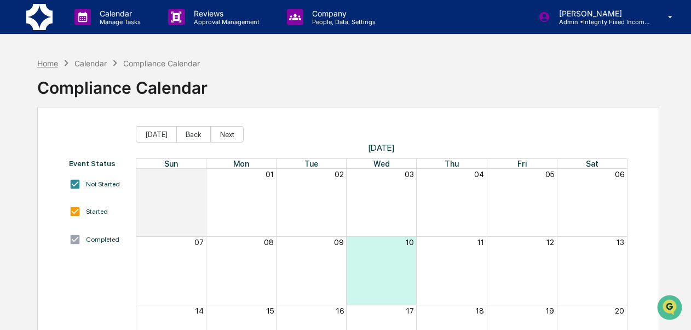
click at [44, 66] on div "Home" at bounding box center [47, 63] width 21 height 9
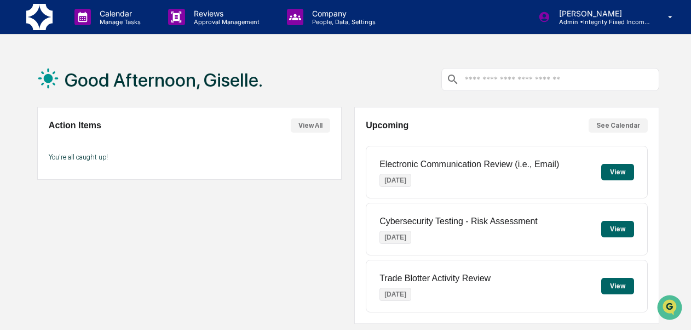
scroll to position [286, 0]
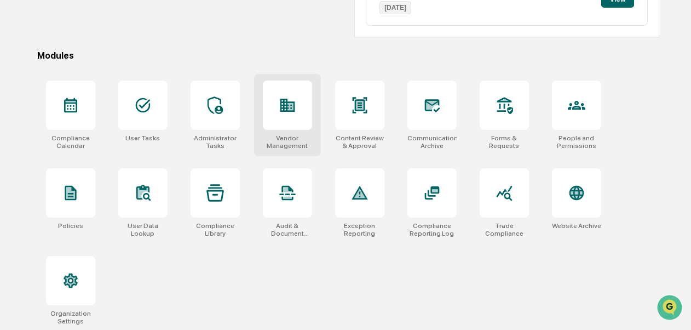
click at [286, 141] on div "Vendor Management" at bounding box center [287, 141] width 49 height 15
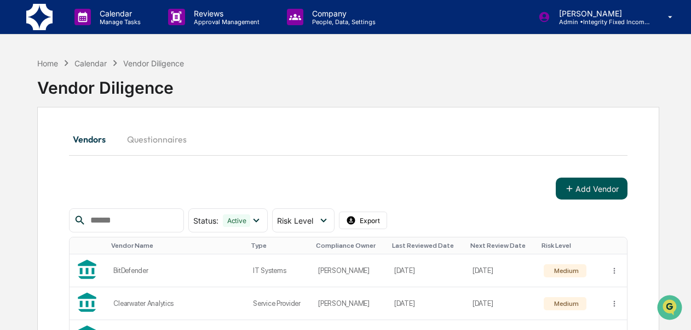
click at [580, 178] on button "Add Vendor" at bounding box center [592, 188] width 72 height 22
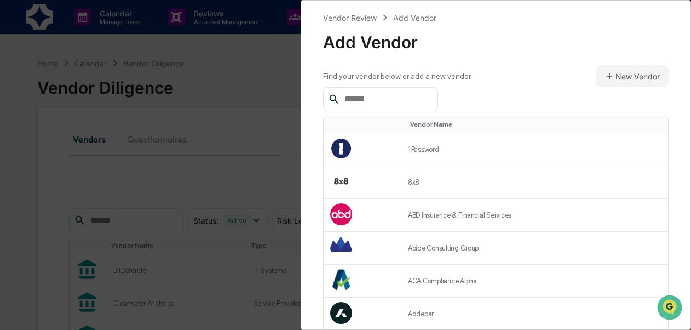
click at [409, 103] on input "text" at bounding box center [386, 99] width 93 height 14
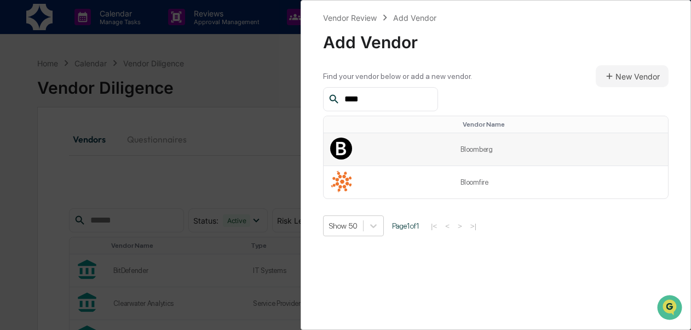
type input "****"
click at [457, 152] on td "Bloomberg" at bounding box center [561, 149] width 214 height 33
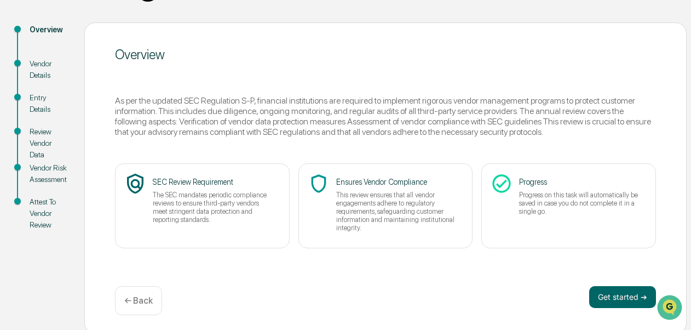
scroll to position [123, 0]
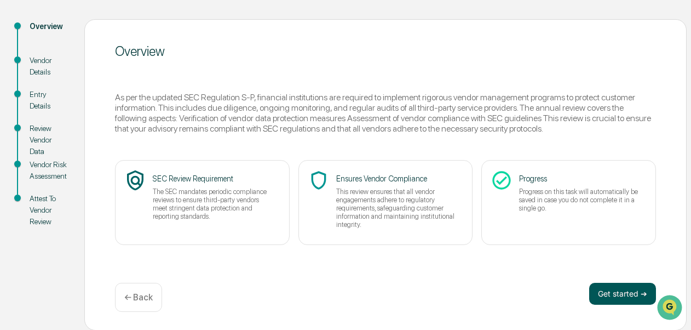
click at [622, 288] on button "Get started ➔" at bounding box center [622, 293] width 67 height 22
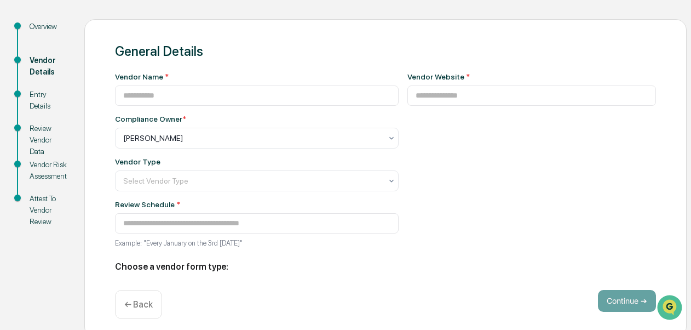
type input "*********"
type input "**********"
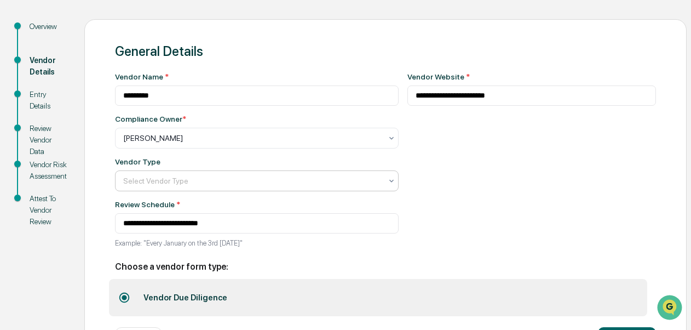
click at [368, 174] on div "Select Vendor Type" at bounding box center [252, 180] width 269 height 15
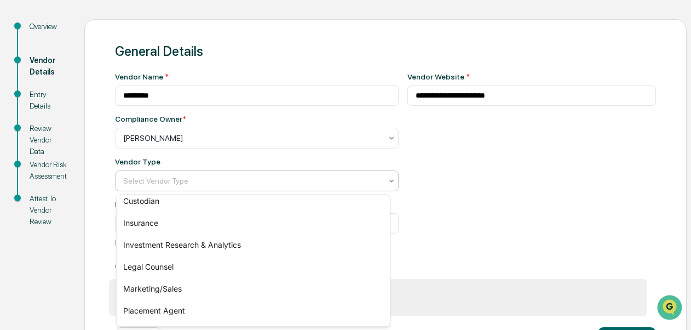
scroll to position [114, 0]
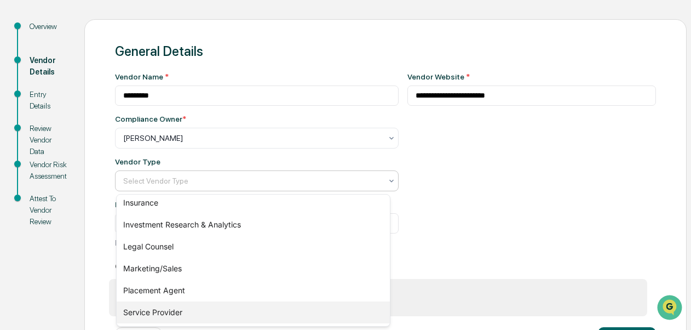
click at [227, 303] on div "Service Provider" at bounding box center [253, 312] width 273 height 22
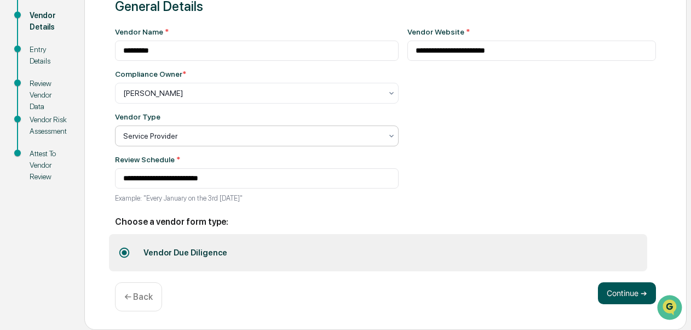
click at [622, 299] on button "Continue ➔" at bounding box center [627, 293] width 58 height 22
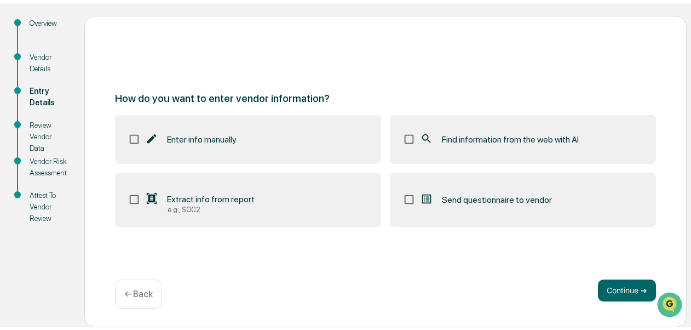
scroll to position [123, 0]
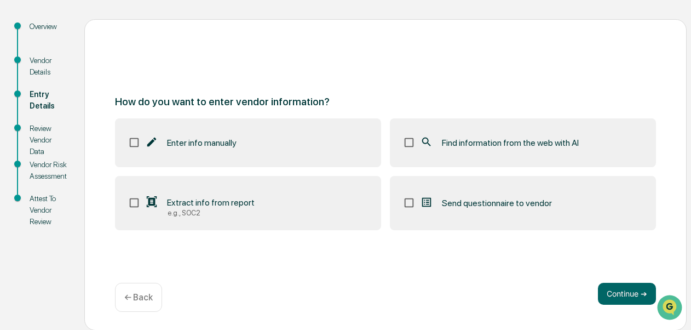
click at [463, 148] on div "Find information from the web with AI" at bounding box center [499, 142] width 159 height 13
click at [610, 297] on button "Continue ➔" at bounding box center [627, 293] width 58 height 22
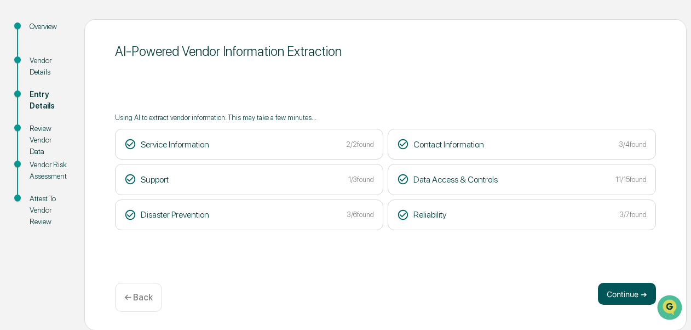
click at [599, 289] on button "Continue ➔" at bounding box center [627, 293] width 58 height 22
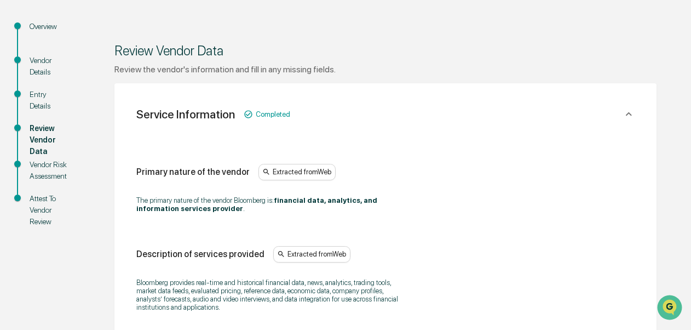
scroll to position [411, 0]
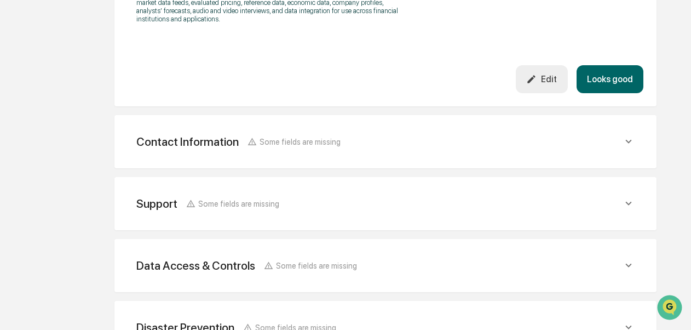
click at [619, 70] on button "Looks good" at bounding box center [609, 79] width 67 height 28
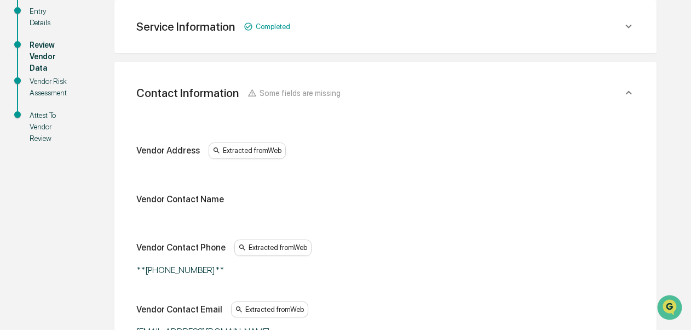
scroll to position [494, 0]
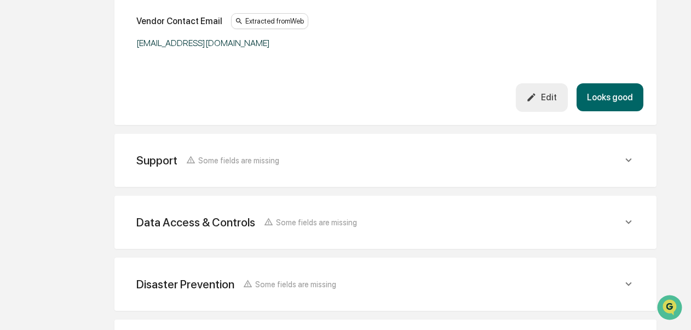
click at [614, 107] on button "Looks good" at bounding box center [609, 97] width 67 height 28
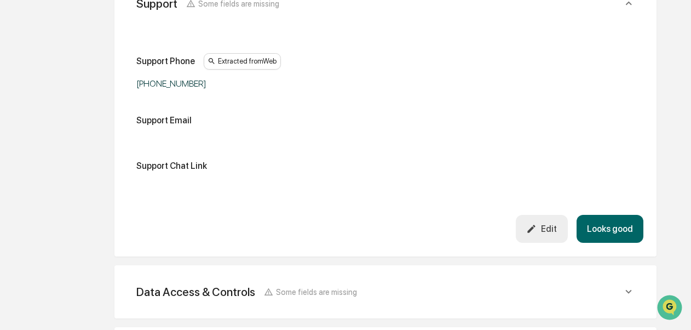
scroll to position [268, 0]
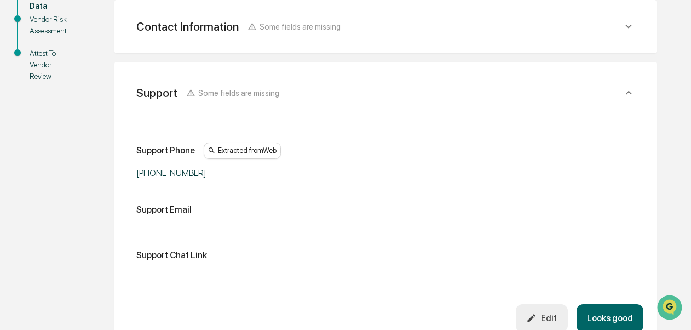
click at [612, 316] on button "Looks good" at bounding box center [609, 318] width 67 height 28
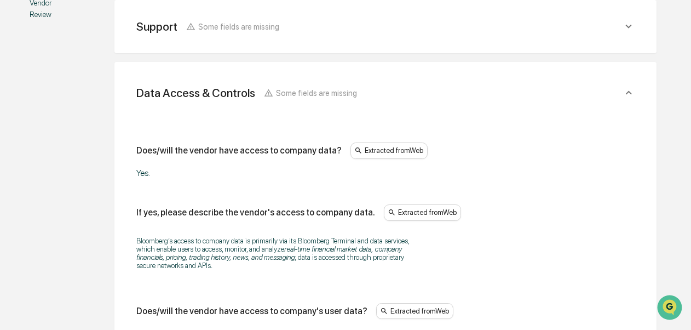
scroll to position [618, 0]
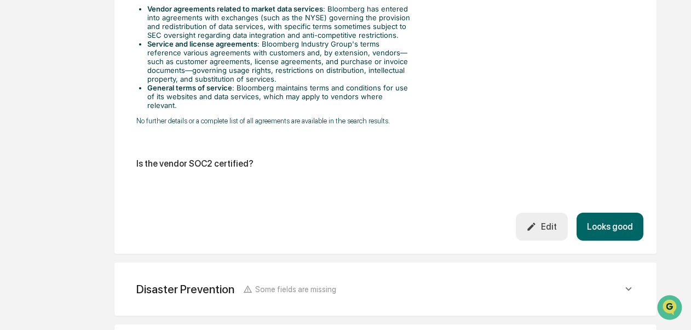
click at [628, 223] on button "Looks good" at bounding box center [609, 226] width 67 height 28
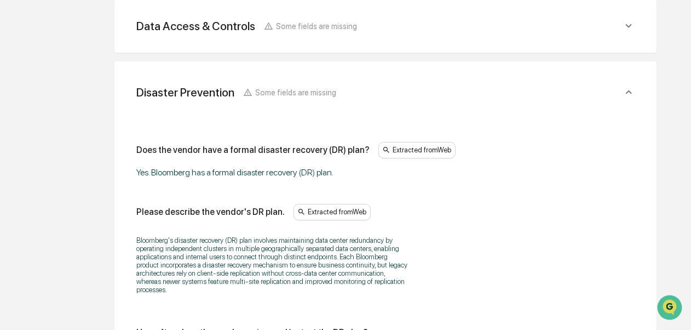
scroll to position [680, 0]
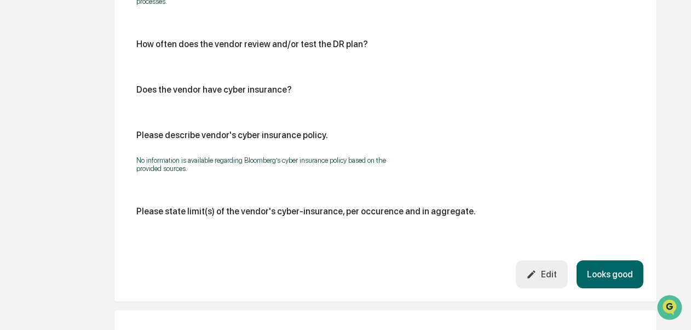
click at [624, 273] on button "Looks good" at bounding box center [609, 274] width 67 height 28
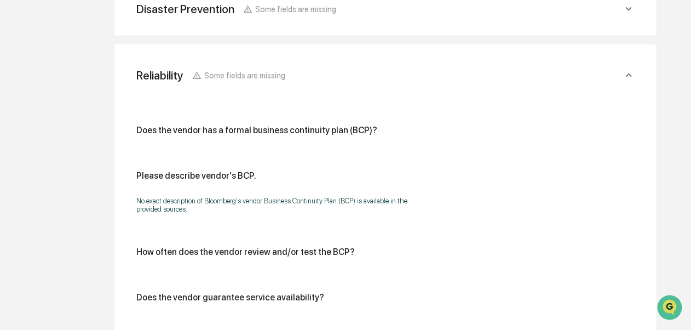
scroll to position [742, 0]
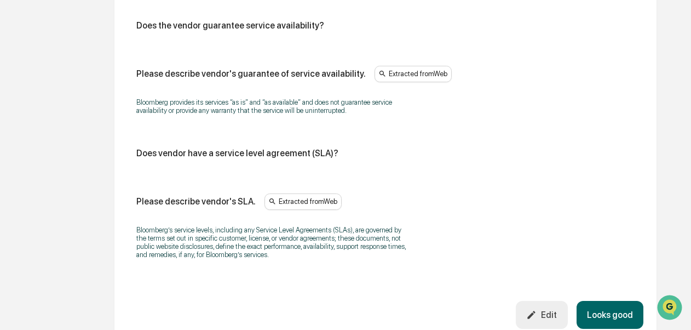
click at [630, 315] on button "Looks good" at bounding box center [609, 315] width 67 height 28
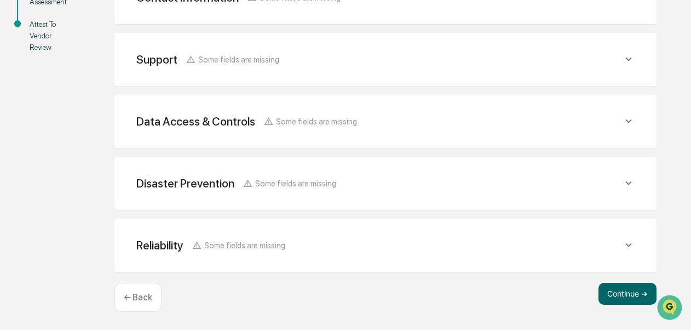
scroll to position [297, 0]
click at [626, 291] on button "Continue ➔" at bounding box center [627, 293] width 58 height 22
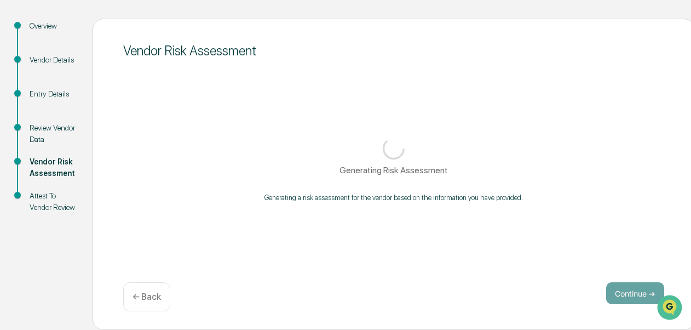
scroll to position [128, 0]
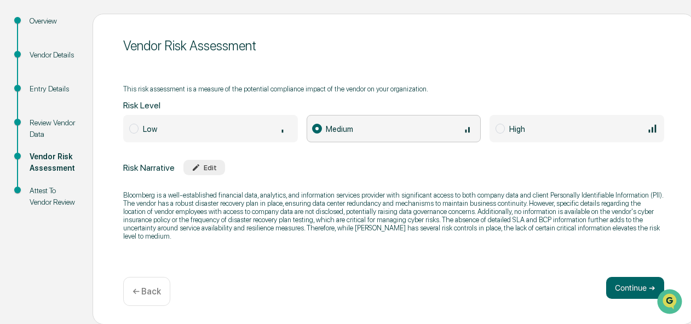
click at [626, 291] on button "Continue ➔" at bounding box center [635, 288] width 58 height 22
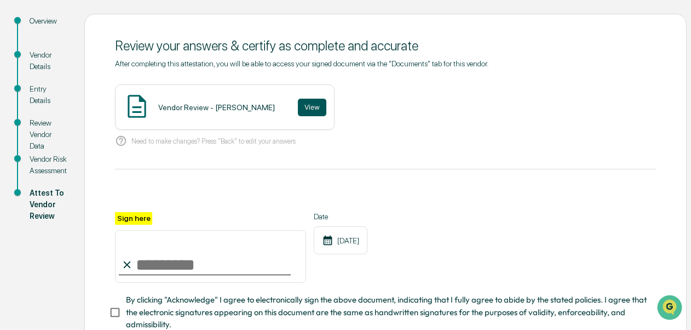
click at [298, 108] on button "View" at bounding box center [312, 108] width 28 height 18
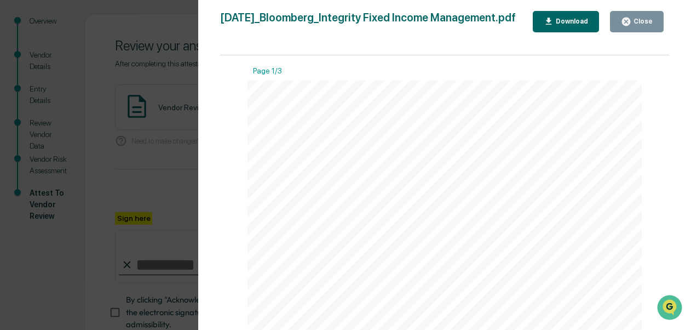
click at [637, 18] on div "Close" at bounding box center [641, 22] width 21 height 8
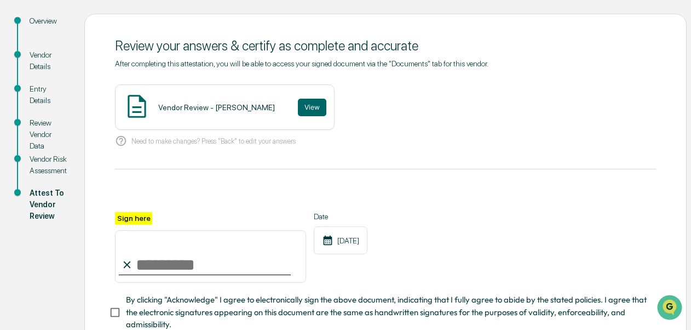
click at [224, 269] on input "Sign here" at bounding box center [210, 256] width 191 height 53
type input "**********"
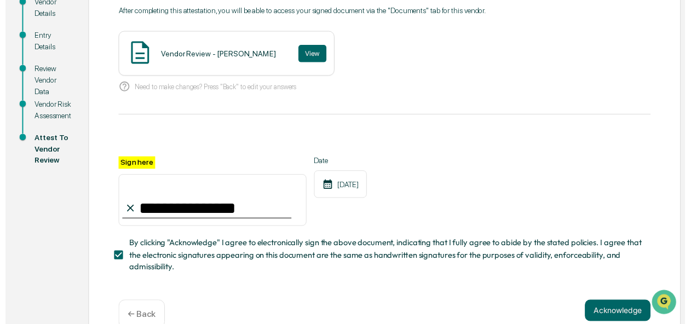
scroll to position [206, 0]
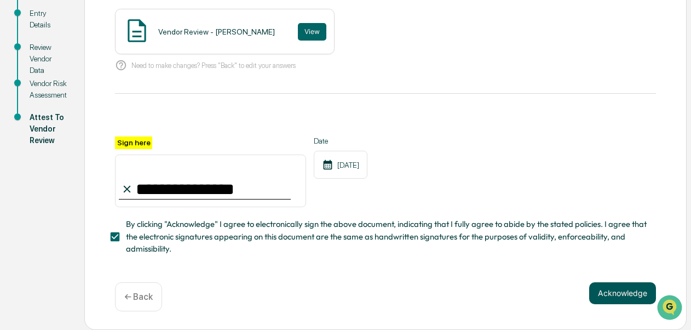
click at [614, 292] on button "Acknowledge" at bounding box center [622, 293] width 67 height 22
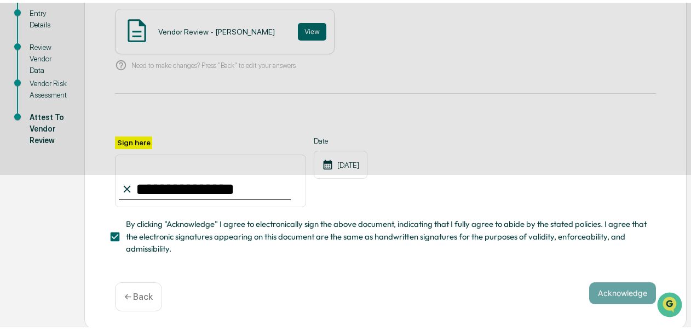
scroll to position [123, 0]
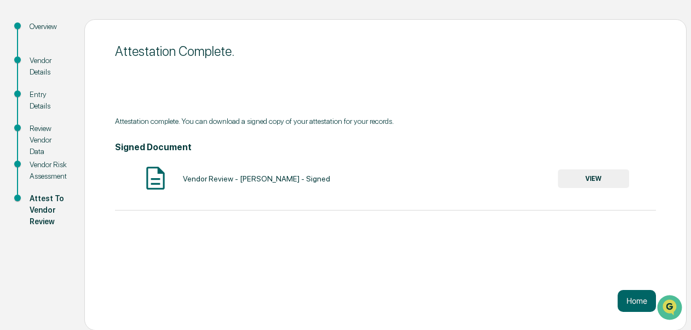
click at [579, 177] on button "VIEW" at bounding box center [593, 178] width 71 height 19
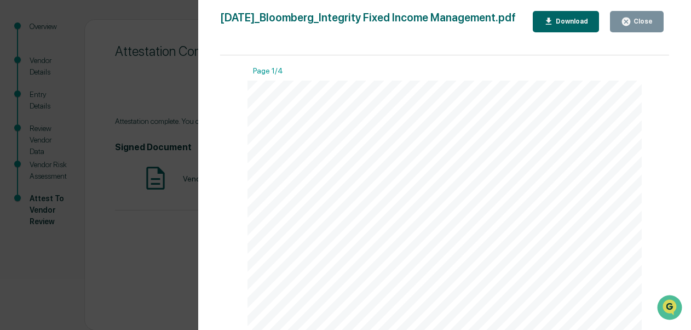
click at [559, 23] on div "Download" at bounding box center [570, 22] width 34 height 8
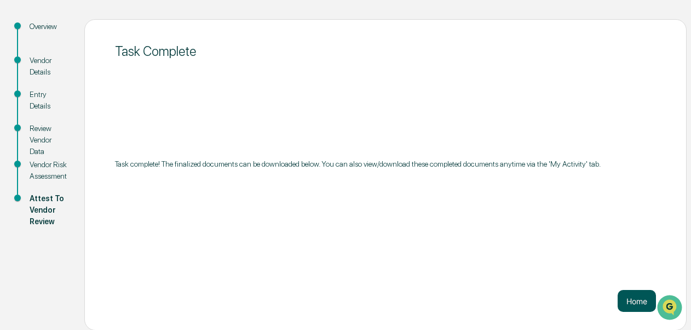
click at [638, 298] on button "Home" at bounding box center [636, 301] width 38 height 22
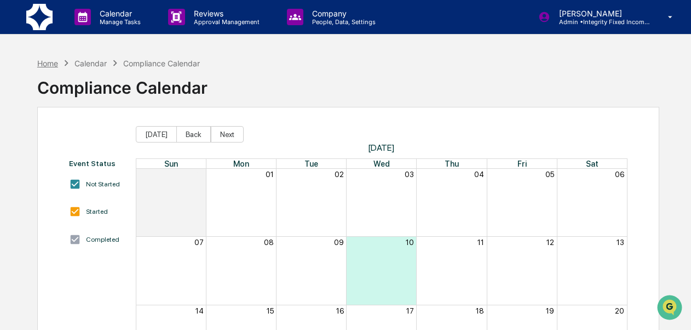
click at [42, 61] on div "Home" at bounding box center [47, 63] width 21 height 9
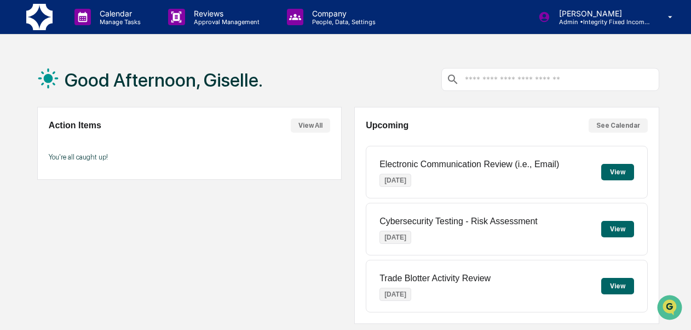
scroll to position [286, 0]
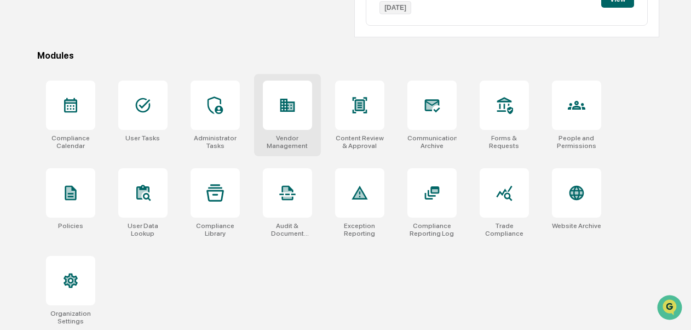
click at [293, 148] on div "Vendor Management" at bounding box center [287, 115] width 67 height 82
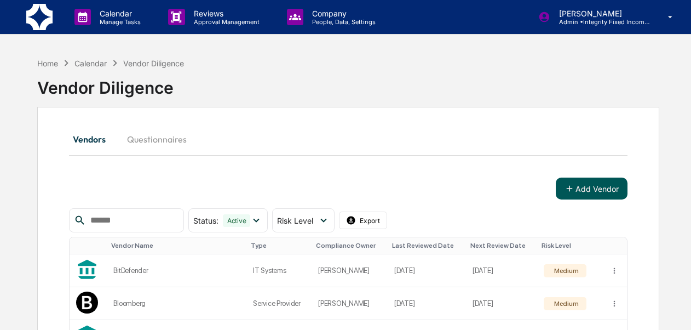
click at [604, 188] on button "Add Vendor" at bounding box center [592, 188] width 72 height 22
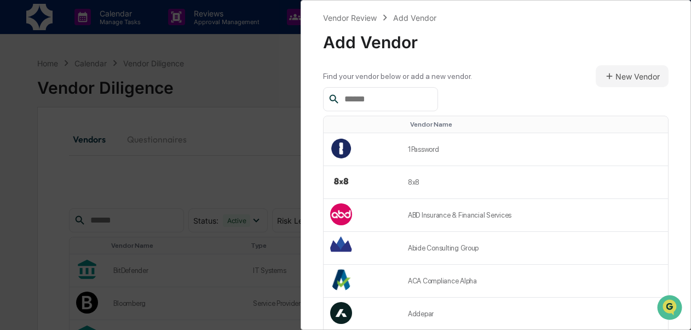
click at [423, 101] on input "text" at bounding box center [386, 99] width 93 height 14
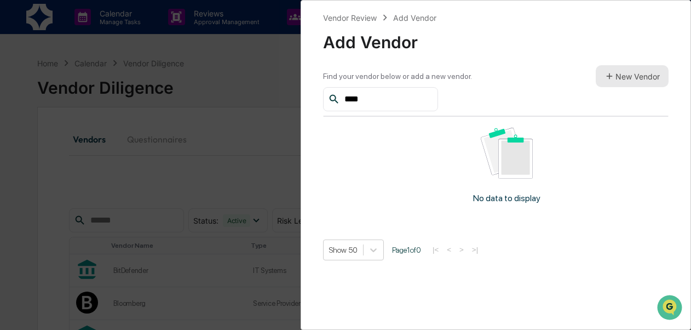
type input "****"
click at [635, 80] on button "New Vendor" at bounding box center [632, 76] width 73 height 22
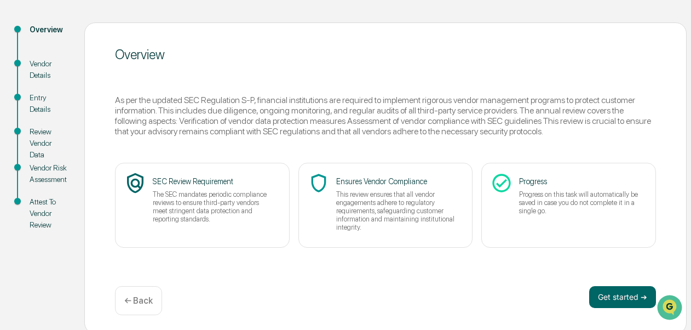
scroll to position [112, 0]
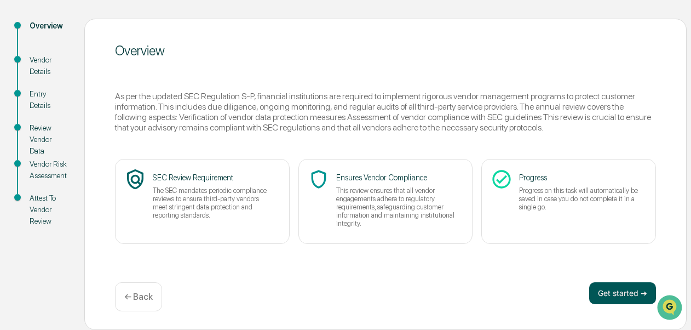
click at [610, 292] on button "Get started ➔" at bounding box center [622, 293] width 67 height 22
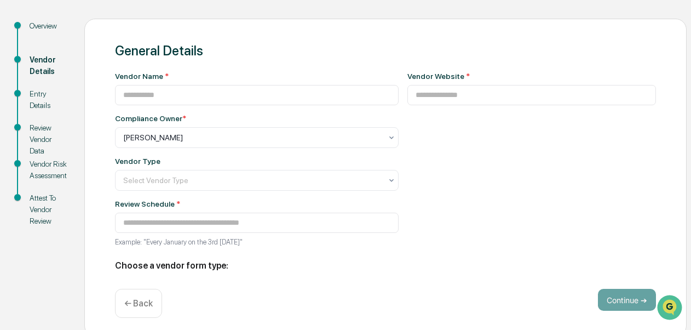
type input "**********"
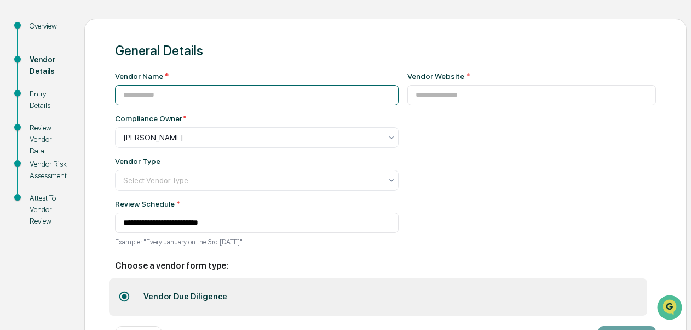
click at [201, 90] on input at bounding box center [257, 95] width 284 height 20
type input "**********"
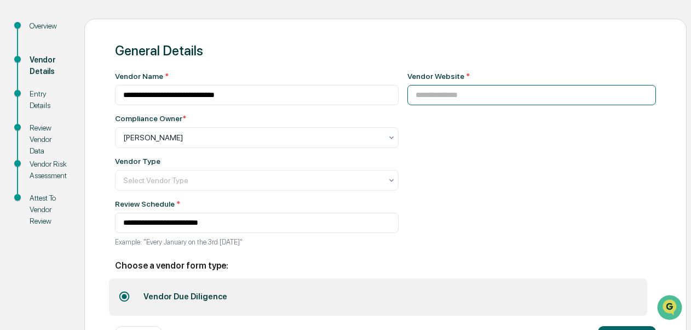
click at [419, 102] on input at bounding box center [531, 95] width 249 height 20
paste input "**********"
type input "**********"
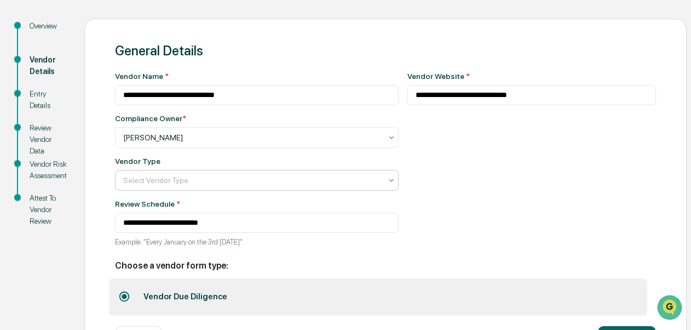
click at [321, 178] on div at bounding box center [252, 180] width 258 height 11
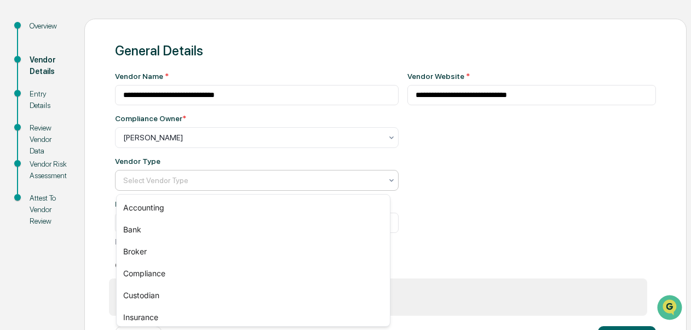
scroll to position [114, 0]
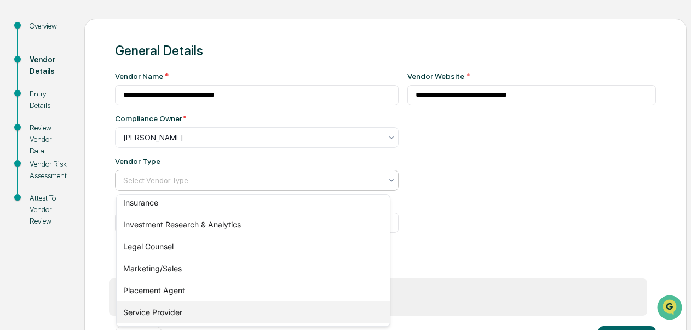
click at [194, 308] on div "Service Provider" at bounding box center [253, 312] width 273 height 22
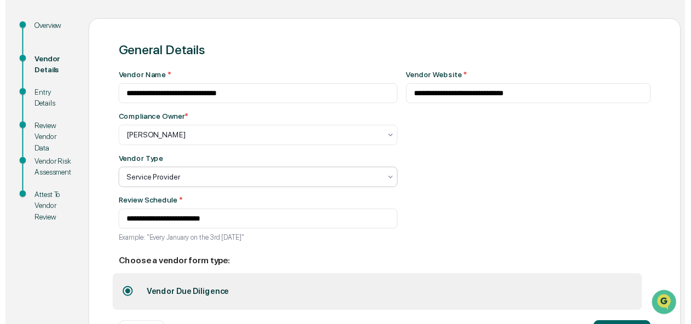
scroll to position [158, 0]
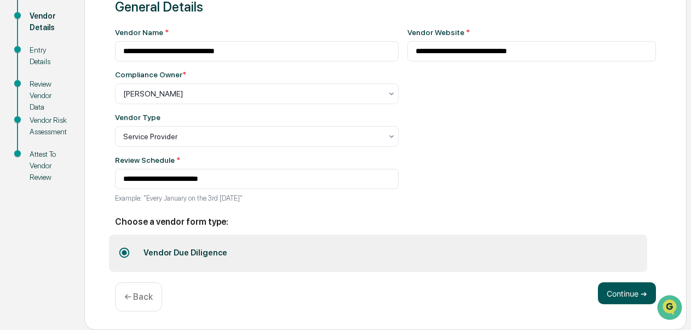
click at [626, 302] on button "Continue ➔" at bounding box center [627, 293] width 58 height 22
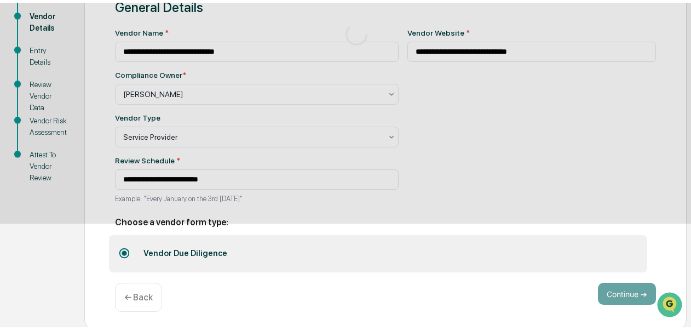
scroll to position [112, 0]
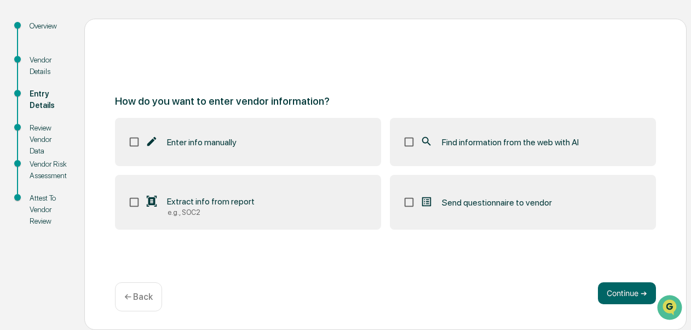
click at [499, 151] on label "Find information from the web with AI" at bounding box center [523, 142] width 266 height 48
click at [622, 286] on button "Continue ➔" at bounding box center [627, 293] width 58 height 22
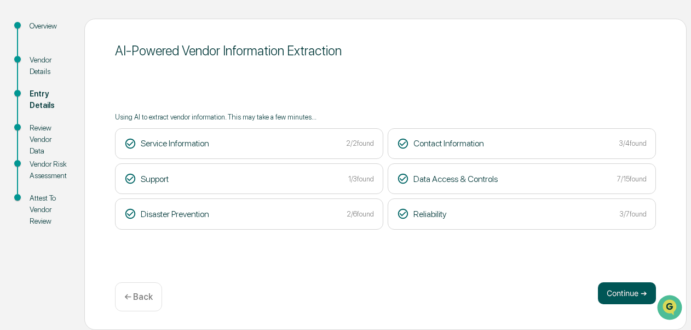
click at [621, 296] on button "Continue ➔" at bounding box center [627, 293] width 58 height 22
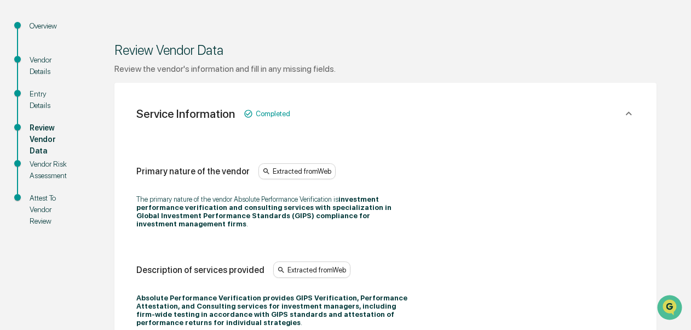
scroll to position [400, 0]
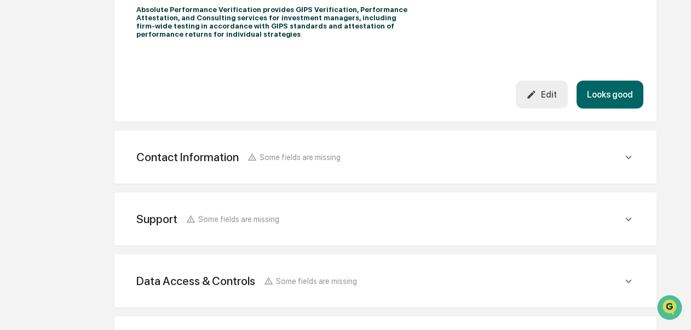
click at [602, 90] on button "Looks good" at bounding box center [609, 94] width 67 height 28
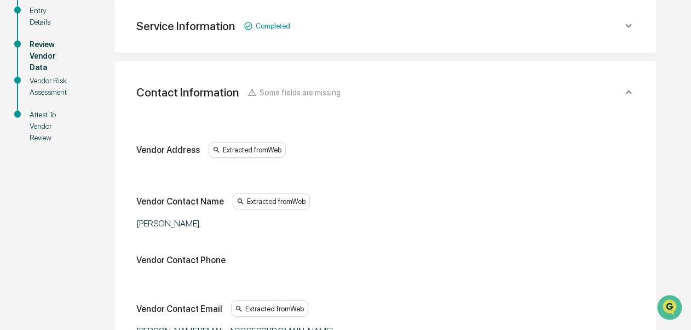
scroll to position [483, 0]
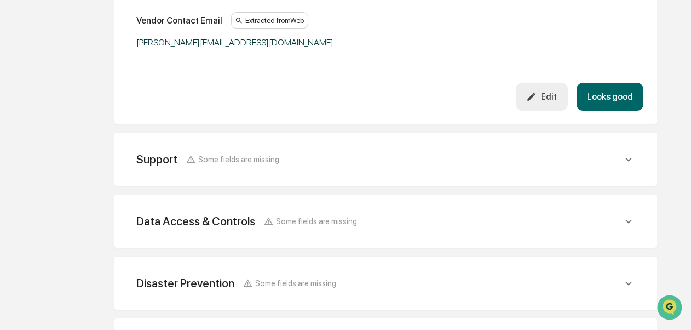
click at [608, 101] on button "Looks good" at bounding box center [609, 97] width 67 height 28
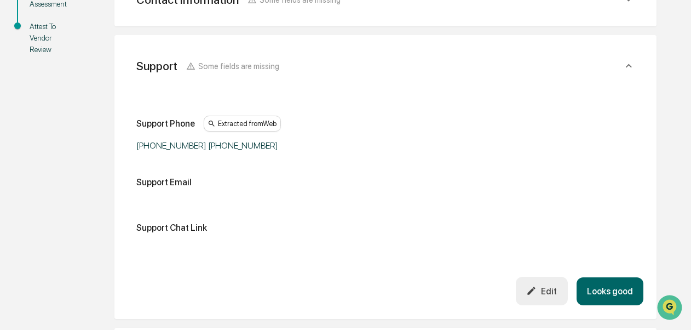
scroll to position [257, 0]
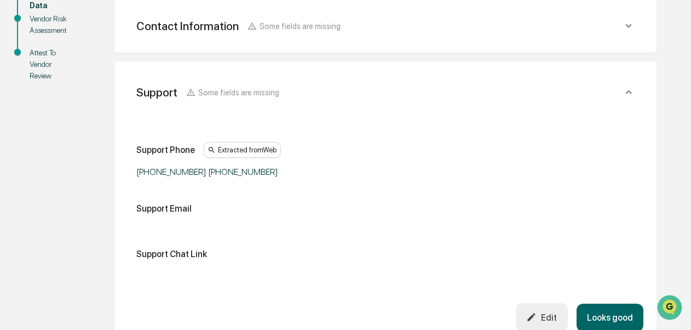
click at [603, 314] on button "Looks good" at bounding box center [609, 317] width 67 height 28
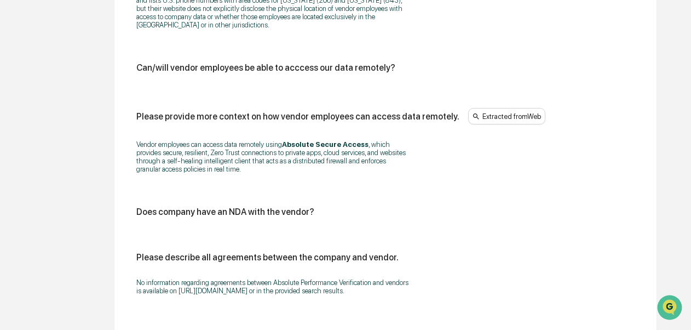
scroll to position [1355, 0]
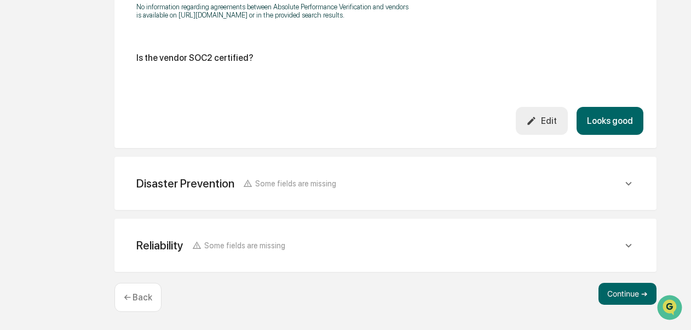
click at [628, 134] on button "Looks good" at bounding box center [609, 121] width 67 height 28
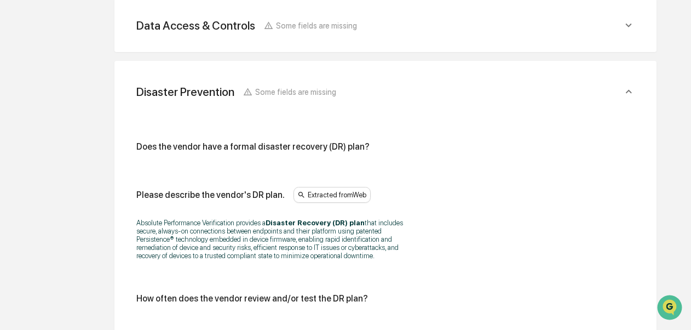
scroll to position [669, 0]
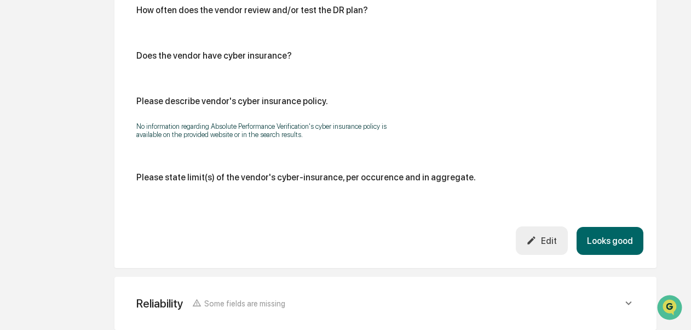
click at [619, 243] on button "Looks good" at bounding box center [609, 241] width 67 height 28
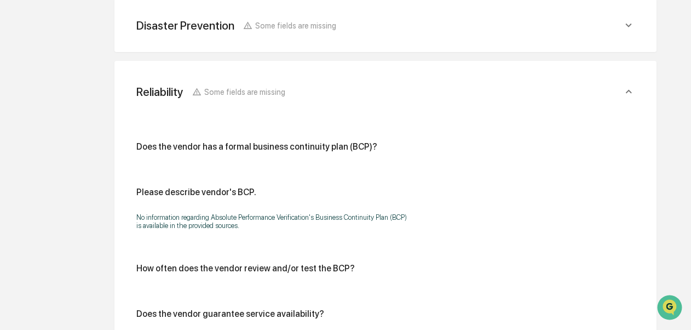
scroll to position [731, 0]
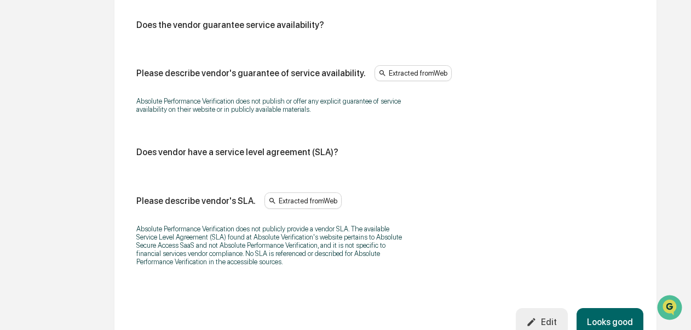
click at [616, 320] on button "Looks good" at bounding box center [609, 322] width 67 height 28
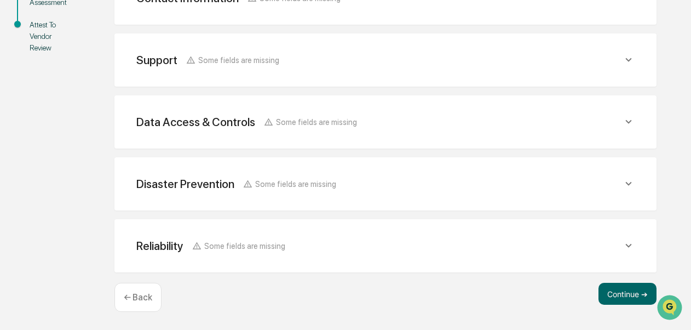
scroll to position [286, 0]
click at [619, 297] on button "Continue ➔" at bounding box center [627, 293] width 58 height 22
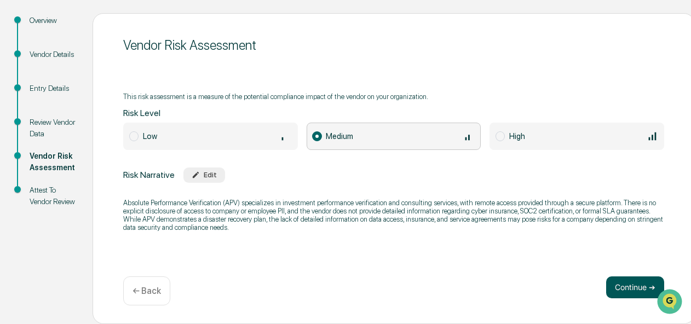
click at [615, 290] on button "Continue ➔" at bounding box center [635, 287] width 58 height 22
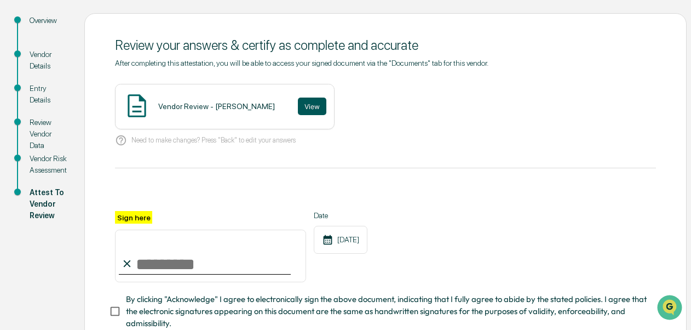
click at [298, 103] on button "View" at bounding box center [312, 106] width 28 height 18
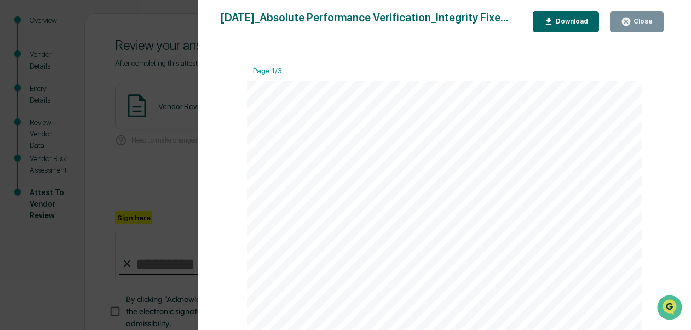
click at [639, 24] on div "Close" at bounding box center [641, 22] width 21 height 8
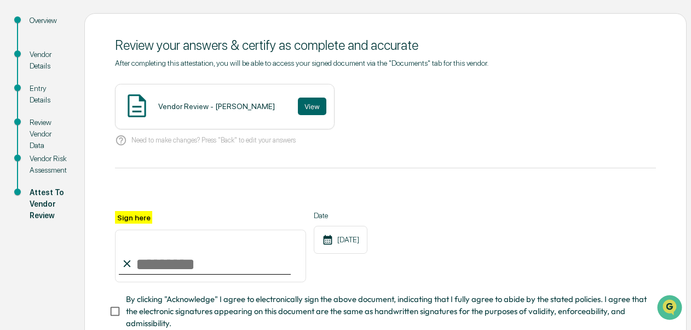
click at [253, 256] on input "Sign here" at bounding box center [210, 255] width 191 height 53
type input "**********"
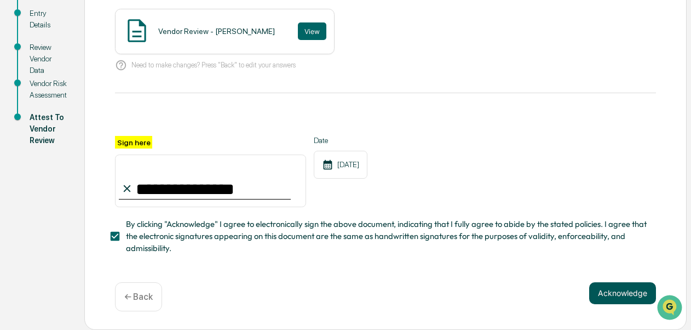
click at [636, 292] on button "Acknowledge" at bounding box center [622, 293] width 67 height 22
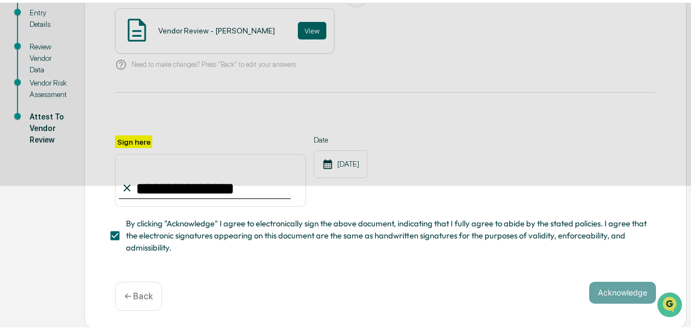
scroll to position [112, 0]
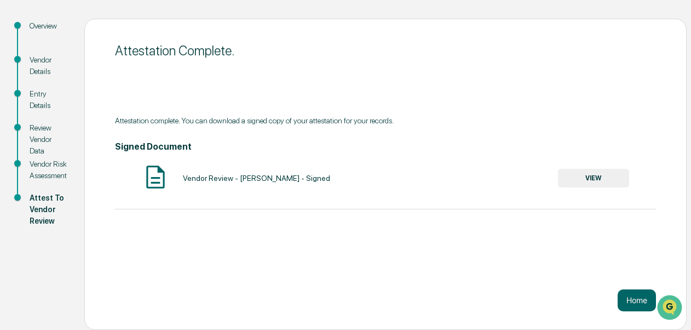
click at [592, 175] on button "VIEW" at bounding box center [593, 178] width 71 height 19
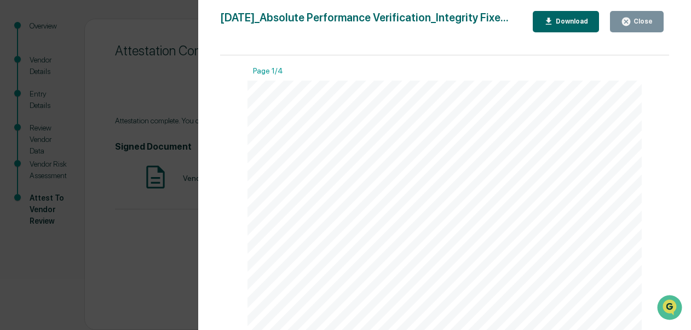
click at [563, 19] on div "Download" at bounding box center [570, 22] width 34 height 8
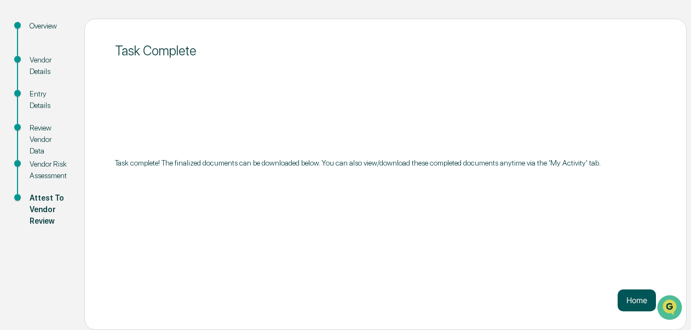
click at [635, 290] on button "Home" at bounding box center [636, 300] width 38 height 22
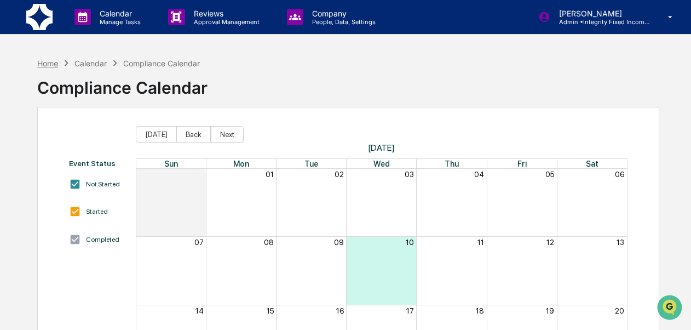
click at [47, 62] on div "Home" at bounding box center [47, 63] width 21 height 9
